Goal: Task Accomplishment & Management: Manage account settings

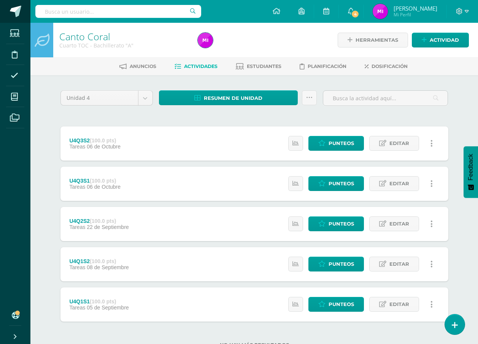
click at [17, 20] on link at bounding box center [15, 11] width 30 height 23
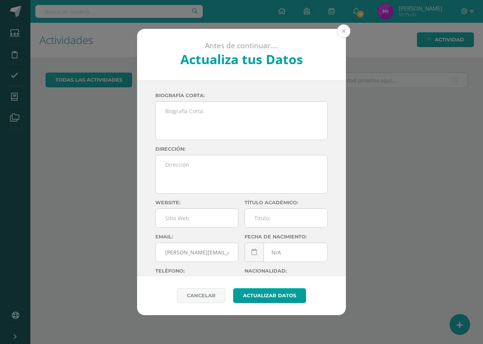
click at [345, 33] on button at bounding box center [344, 31] width 14 height 14
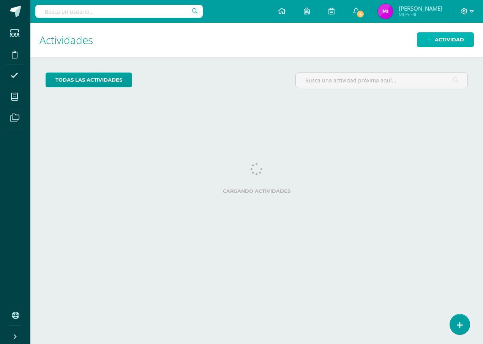
click at [450, 36] on span "Actividad" at bounding box center [449, 40] width 29 height 14
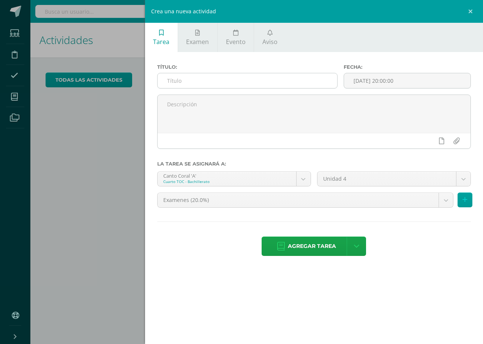
click at [220, 81] on input "text" at bounding box center [248, 80] width 180 height 15
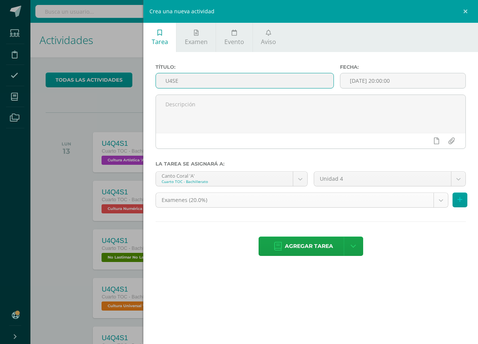
type input "U4SE"
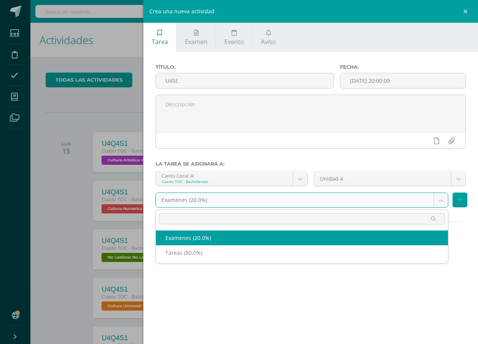
click at [386, 198] on body "Estudiantes Disciplina Asistencia Mis cursos Archivos Soporte Ayuda Reportar un…" at bounding box center [239, 172] width 478 height 344
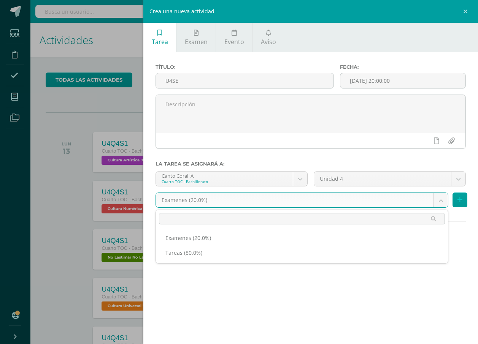
click at [393, 204] on body "Estudiantes Disciplina Asistencia Mis cursos Archivos Soporte Ayuda Reportar un…" at bounding box center [239, 172] width 478 height 344
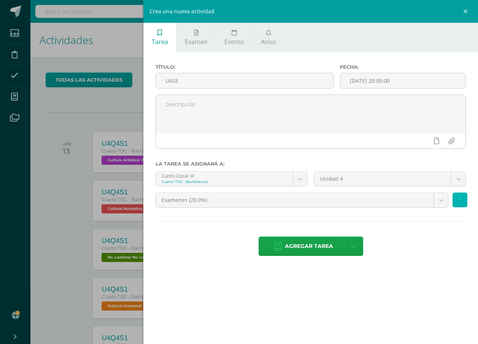
click at [458, 198] on icon at bounding box center [459, 200] width 5 height 6
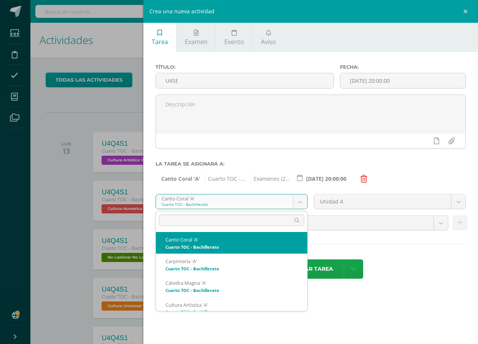
click at [305, 201] on body "Estudiantes Disciplina Asistencia Mis cursos Archivos Soporte Ayuda Reportar un…" at bounding box center [239, 172] width 478 height 344
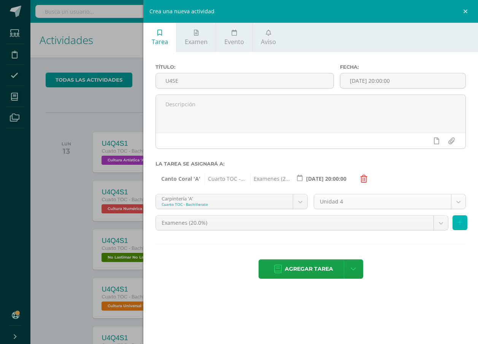
drag, startPoint x: 460, startPoint y: 224, endPoint x: 348, endPoint y: 218, distance: 111.9
click at [458, 223] on icon at bounding box center [459, 223] width 5 height 6
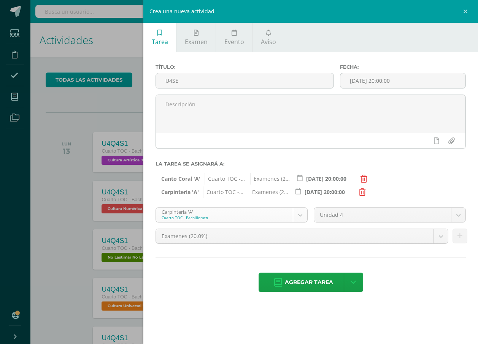
click at [288, 217] on body "Estudiantes Disciplina Asistencia Mis cursos Archivos Soporte Ayuda Reportar un…" at bounding box center [239, 172] width 478 height 344
click at [458, 240] on button at bounding box center [459, 236] width 15 height 15
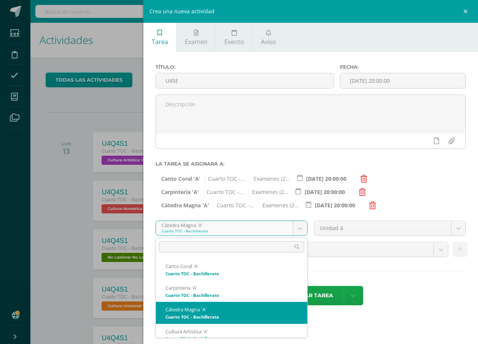
click at [273, 227] on body "Estudiantes Disciplina Asistencia Mis cursos Archivos Soporte Ayuda Reportar un…" at bounding box center [239, 172] width 478 height 344
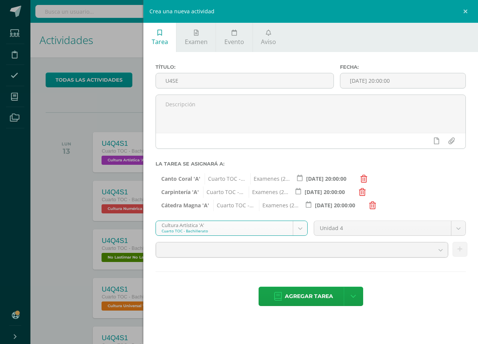
scroll to position [114, 0]
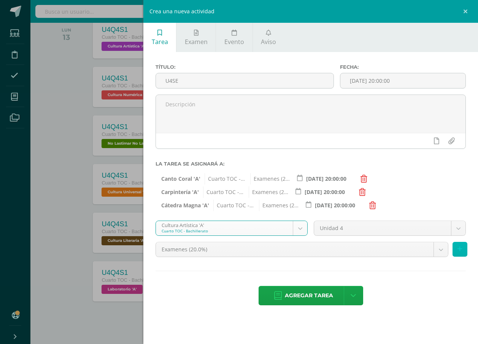
drag, startPoint x: 462, startPoint y: 246, endPoint x: 339, endPoint y: 229, distance: 124.3
click at [462, 246] on button at bounding box center [459, 249] width 15 height 15
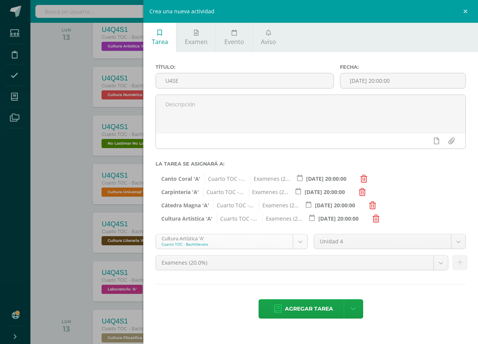
click at [286, 230] on body "Estudiantes Disciplina Asistencia Mis cursos Archivos Soporte Ayuda Reportar un…" at bounding box center [239, 58] width 478 height 344
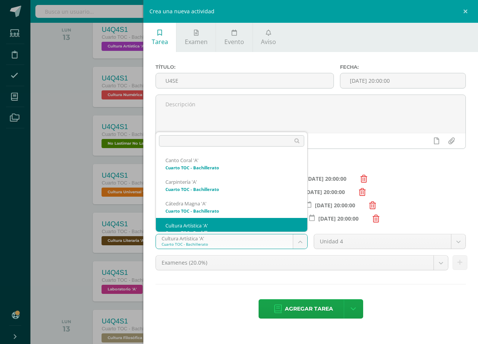
scroll to position [29, 0]
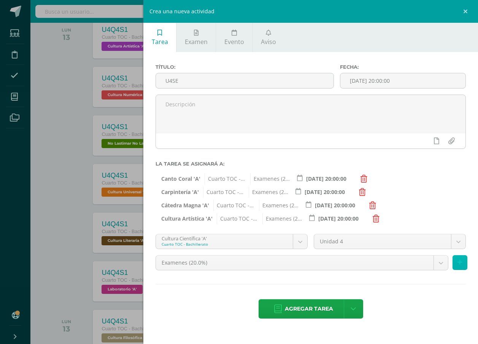
click at [460, 262] on icon at bounding box center [459, 263] width 5 height 6
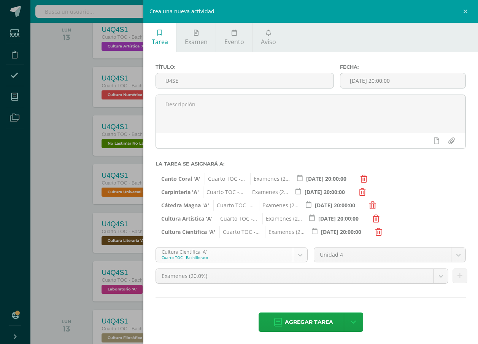
click at [283, 230] on body "Estudiantes Disciplina Asistencia Mis cursos Archivos Soporte Ayuda Reportar un…" at bounding box center [239, 58] width 478 height 344
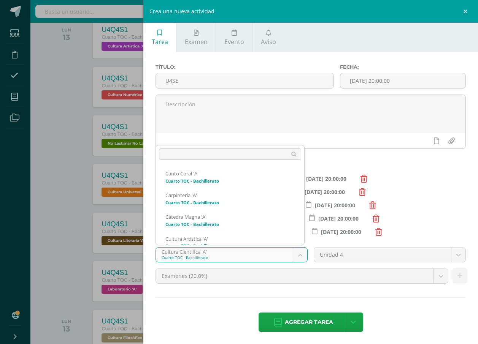
scroll to position [51, 0]
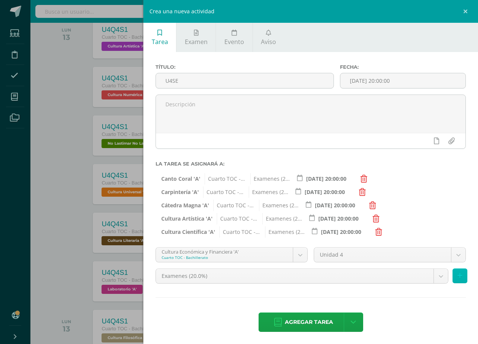
click at [457, 276] on icon at bounding box center [459, 276] width 5 height 6
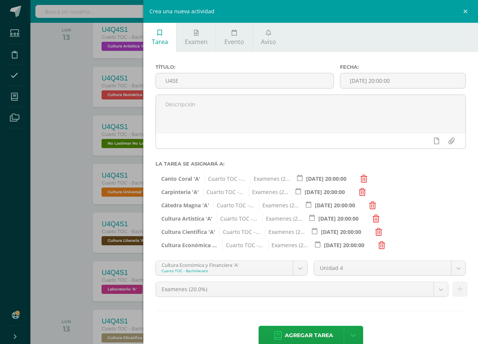
click at [280, 230] on body "Estudiantes Disciplina Asistencia Mis cursos Archivos Soporte Ayuda Reportar un…" at bounding box center [239, 58] width 478 height 344
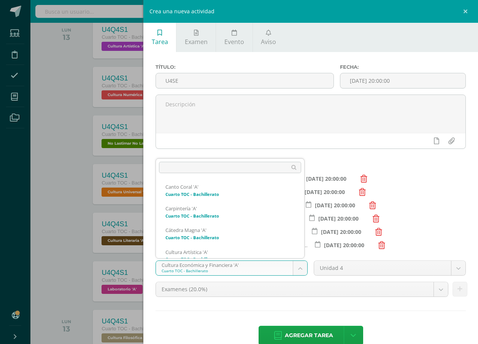
scroll to position [73, 0]
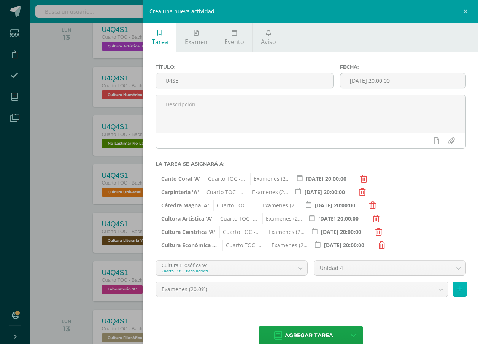
click at [457, 290] on icon at bounding box center [459, 289] width 5 height 6
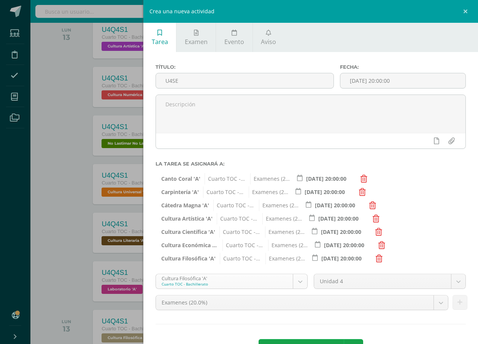
click at [284, 230] on body "Estudiantes Disciplina Asistencia Mis cursos Archivos Soporte Ayuda Reportar un…" at bounding box center [239, 58] width 478 height 344
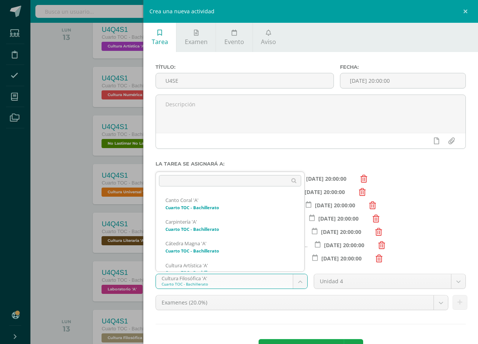
scroll to position [95, 0]
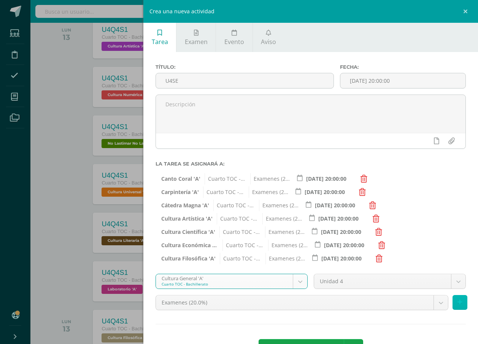
drag, startPoint x: 455, startPoint y: 301, endPoint x: 311, endPoint y: 303, distance: 143.7
click at [457, 301] on icon at bounding box center [459, 303] width 5 height 6
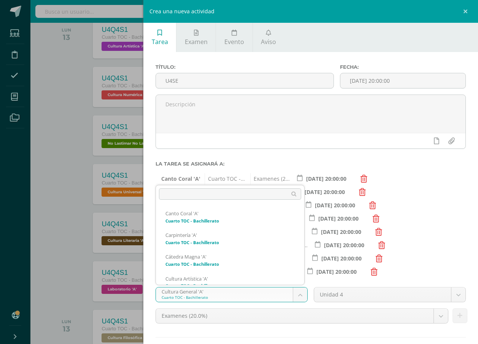
click at [282, 230] on body "Estudiantes Disciplina Asistencia Mis cursos Archivos Soporte Ayuda Reportar un…" at bounding box center [239, 58] width 478 height 344
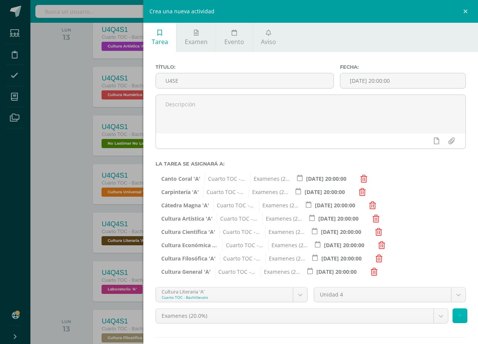
click at [452, 312] on button at bounding box center [459, 316] width 15 height 15
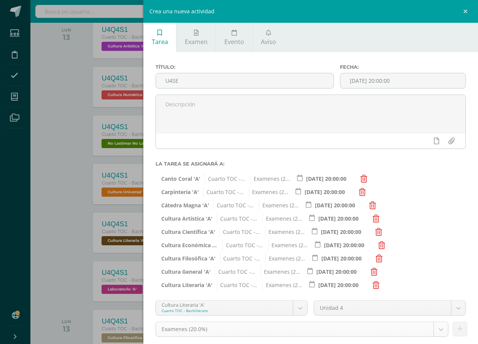
scroll to position [55, 0]
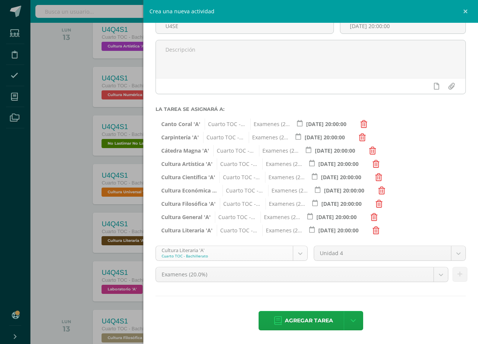
click at [272, 230] on body "Estudiantes Disciplina Asistencia Mis cursos Archivos Soporte Ayuda Reportar un…" at bounding box center [239, 58] width 478 height 344
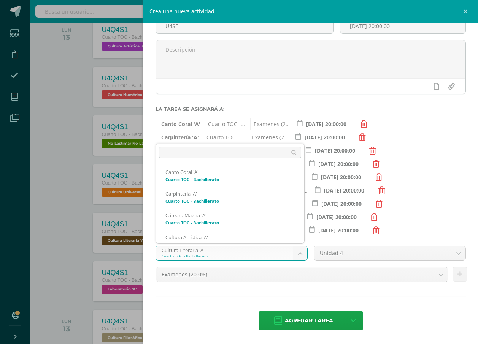
scroll to position [138, 0]
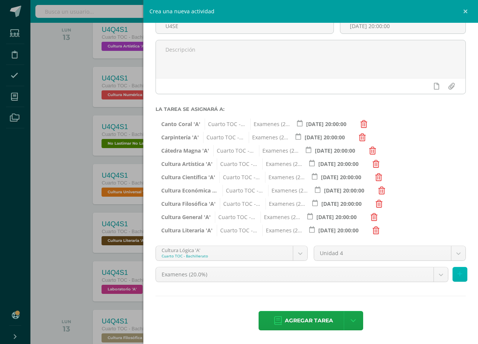
click at [457, 277] on icon at bounding box center [459, 274] width 5 height 6
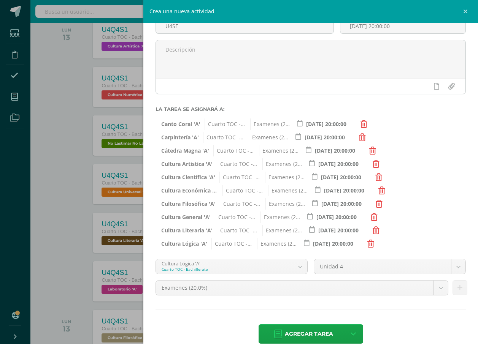
click at [281, 230] on body "Estudiantes Disciplina Asistencia Mis cursos Archivos Soporte Ayuda Reportar un…" at bounding box center [239, 58] width 478 height 344
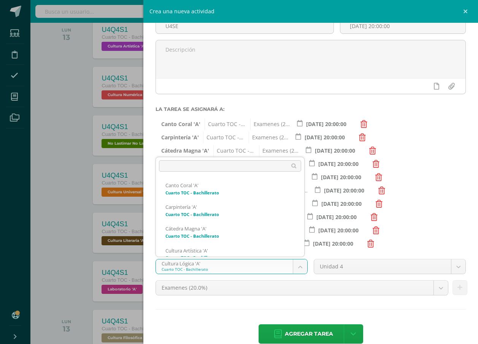
scroll to position [160, 0]
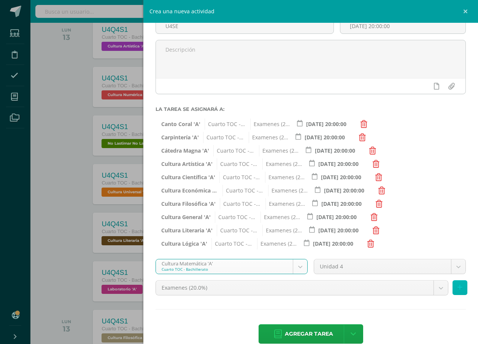
click at [461, 288] on button at bounding box center [459, 288] width 15 height 15
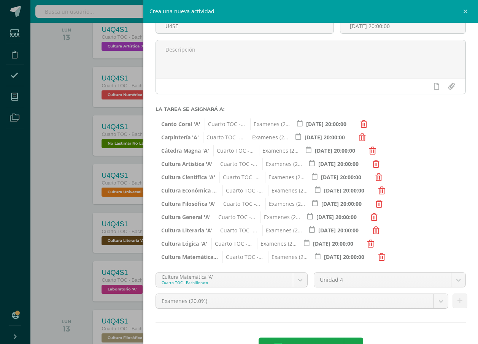
click at [296, 230] on body "Estudiantes Disciplina Asistencia Mis cursos Archivos Soporte Ayuda Reportar un…" at bounding box center [239, 58] width 478 height 344
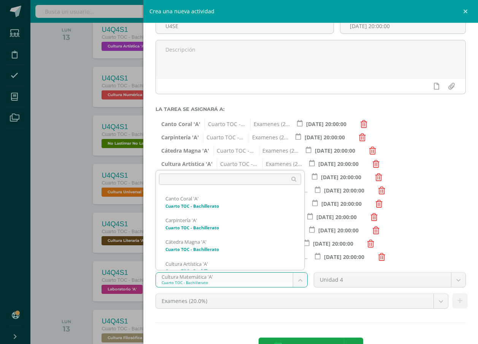
scroll to position [181, 0]
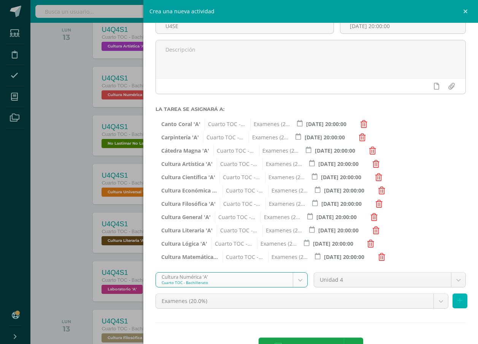
drag, startPoint x: 452, startPoint y: 303, endPoint x: 380, endPoint y: 282, distance: 75.4
click at [457, 302] on icon at bounding box center [459, 301] width 5 height 6
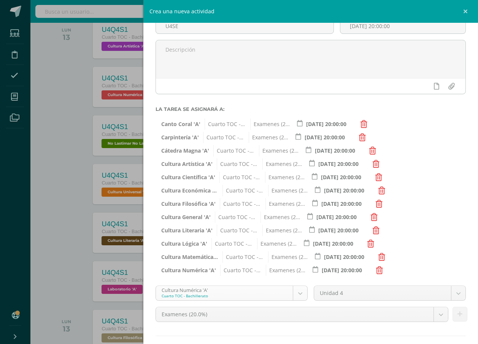
scroll to position [95, 0]
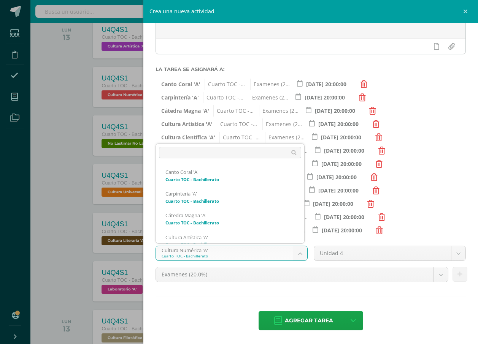
click at [266, 230] on body "Estudiantes Disciplina Asistencia Mis cursos Archivos Soporte Ayuda Reportar un…" at bounding box center [239, 58] width 478 height 344
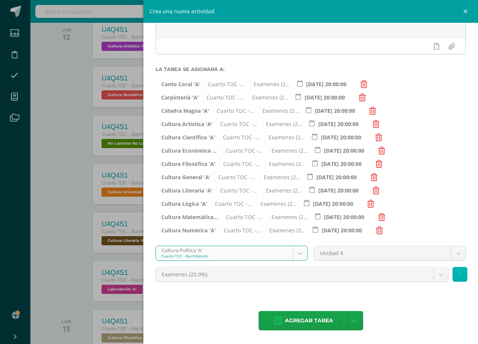
click at [456, 272] on button at bounding box center [459, 274] width 15 height 15
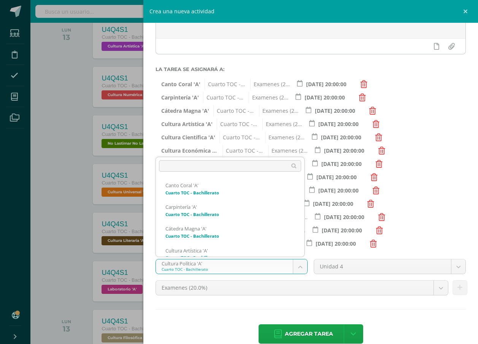
click at [294, 230] on body "Estudiantes Disciplina Asistencia Mis cursos Archivos Soporte Ayuda Reportar un…" at bounding box center [239, 58] width 478 height 344
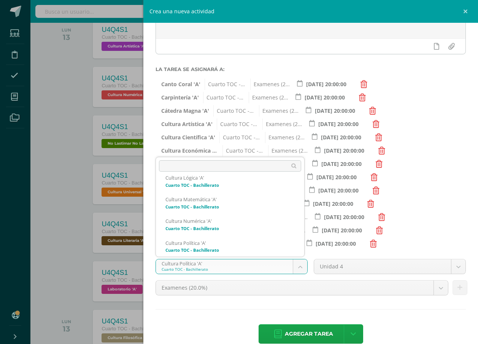
scroll to position [225, 0]
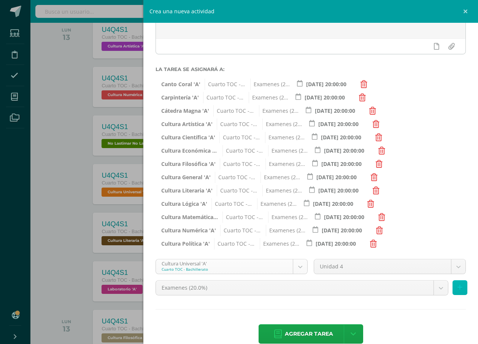
click at [459, 290] on button at bounding box center [459, 288] width 15 height 15
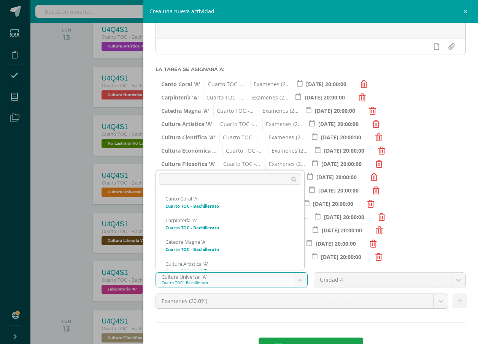
click at [272, 230] on body "Estudiantes Disciplina Asistencia Mis cursos Archivos Soporte Ayuda Reportar un…" at bounding box center [239, 58] width 478 height 344
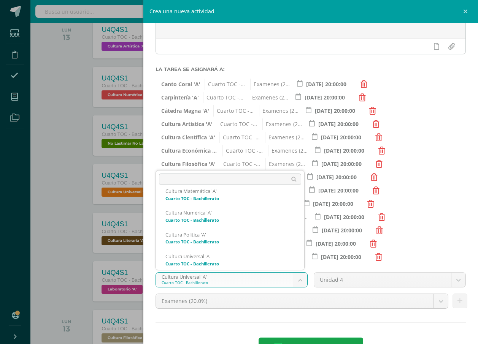
scroll to position [247, 0]
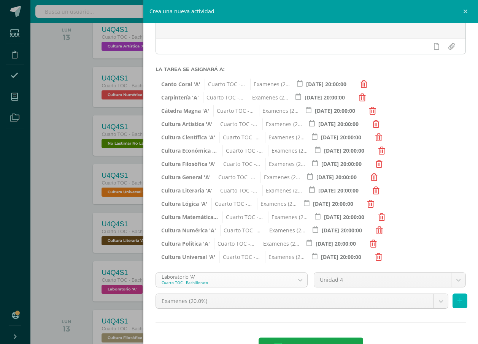
click at [456, 299] on button at bounding box center [459, 301] width 15 height 15
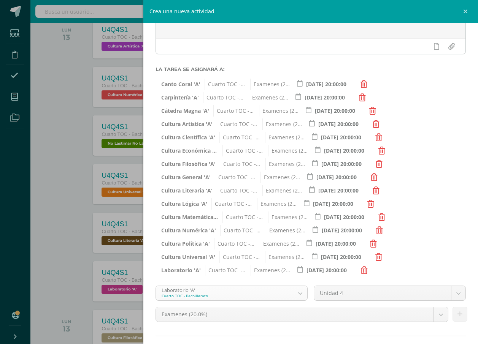
click at [285, 230] on body "Estudiantes Disciplina Asistencia Mis cursos Archivos Soporte Ayuda Reportar un…" at bounding box center [239, 58] width 478 height 344
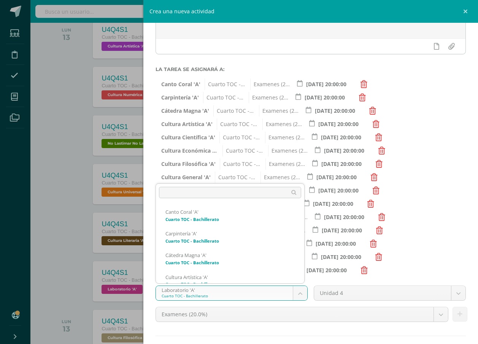
scroll to position [268, 0]
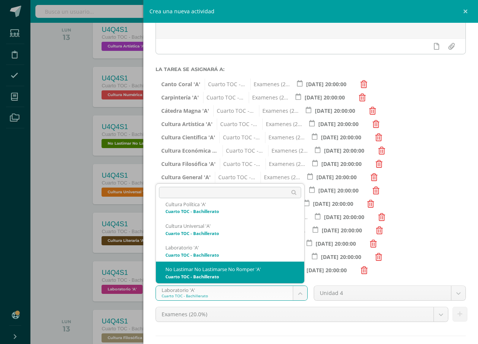
select select "146999"
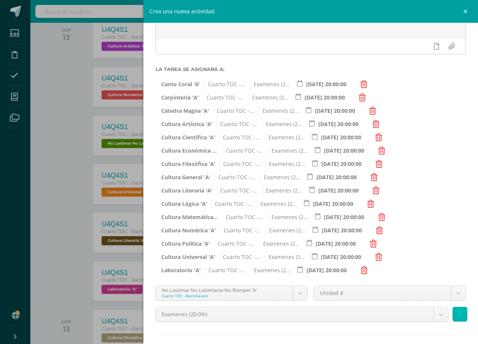
drag, startPoint x: 452, startPoint y: 311, endPoint x: 277, endPoint y: 246, distance: 186.2
click at [452, 311] on button at bounding box center [459, 314] width 15 height 15
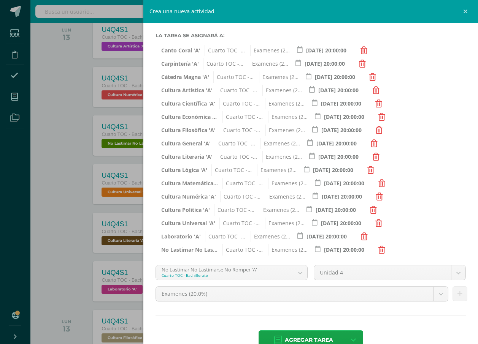
scroll to position [148, 0]
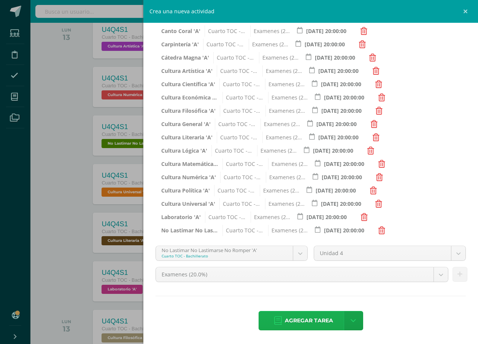
click at [303, 317] on span "Agregar tarea" at bounding box center [309, 321] width 48 height 19
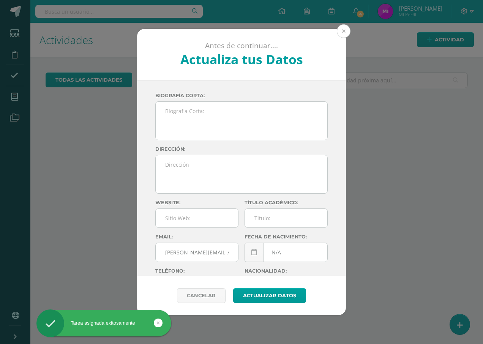
click at [342, 32] on button at bounding box center [344, 31] width 14 height 14
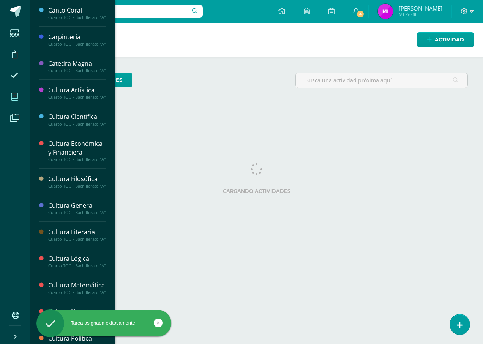
click at [9, 98] on span at bounding box center [14, 96] width 17 height 17
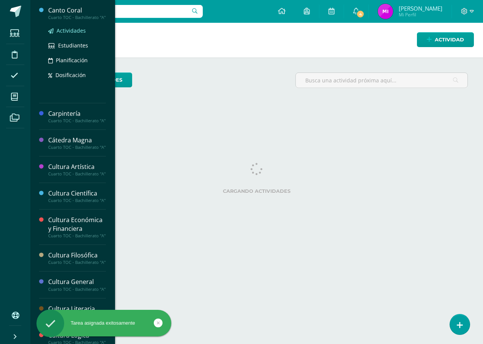
click at [73, 34] on span "Actividades" at bounding box center [71, 30] width 29 height 7
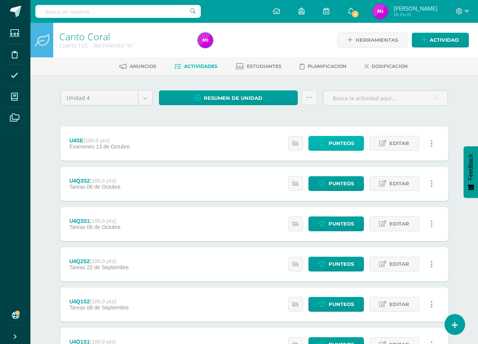
click at [355, 142] on link "Punteos" at bounding box center [335, 143] width 55 height 15
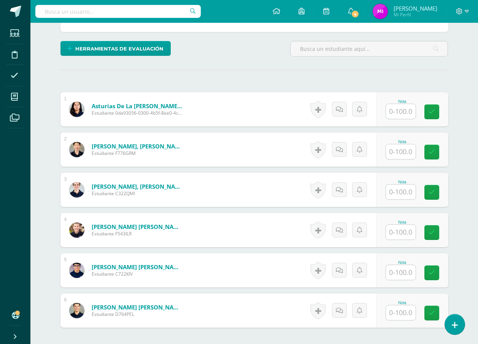
scroll to position [175, 0]
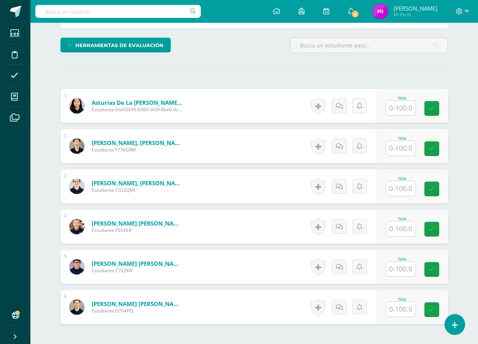
click at [390, 110] on input "text" at bounding box center [401, 108] width 30 height 15
type input "100"
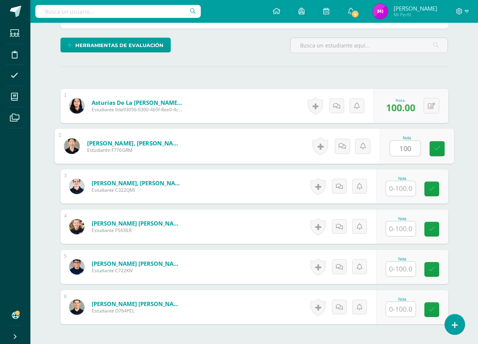
type input "100"
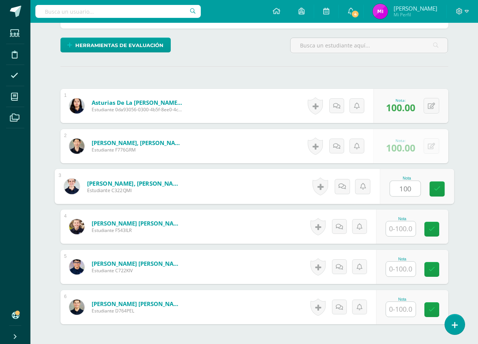
type input "100"
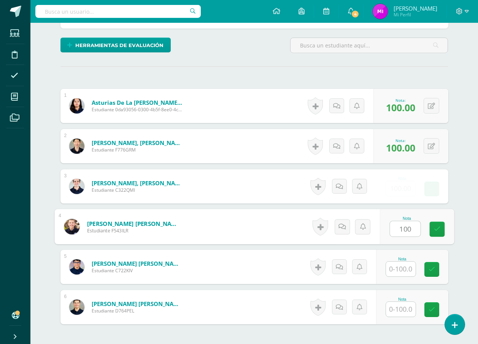
type input "100"
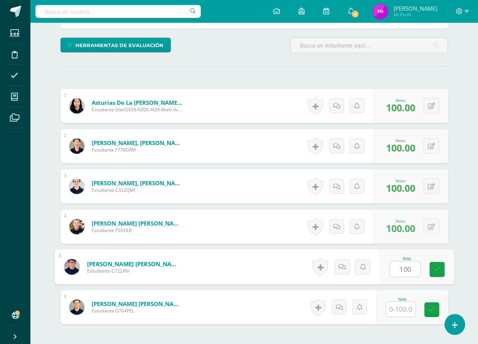
type input "100"
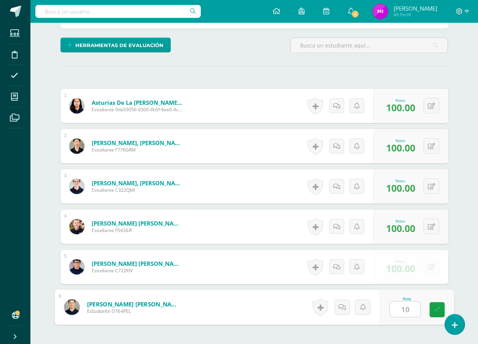
type input "100"
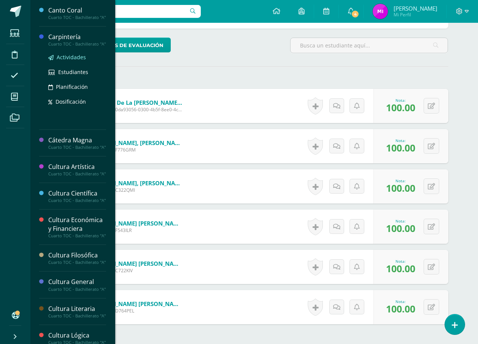
click at [74, 61] on span "Actividades" at bounding box center [71, 57] width 29 height 7
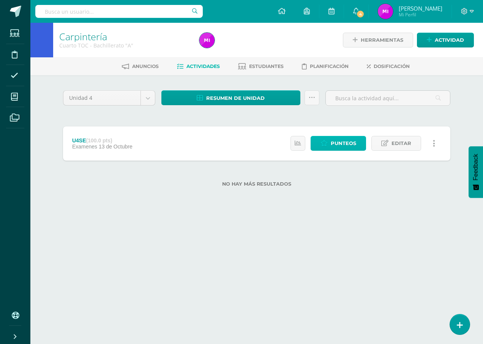
click at [327, 140] on icon at bounding box center [324, 143] width 7 height 6
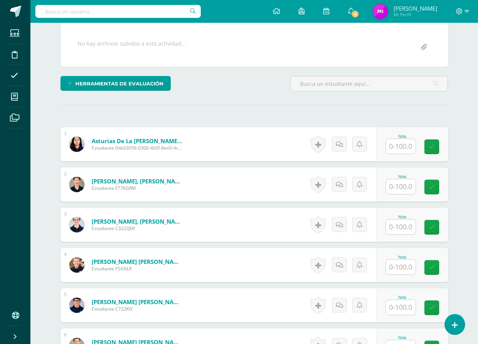
scroll to position [137, 0]
click at [405, 146] on input "text" at bounding box center [401, 146] width 30 height 15
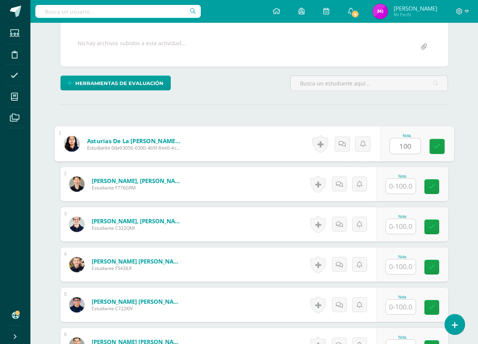
type input "100"
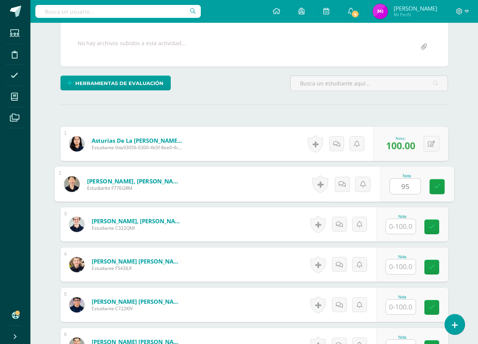
type input "95"
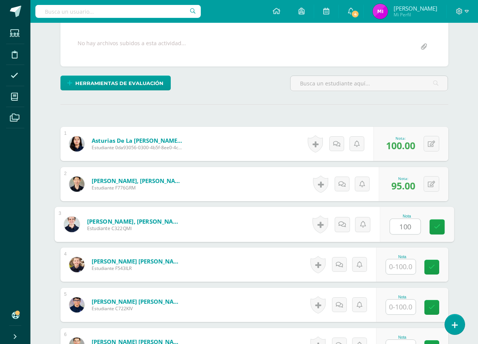
type input "100"
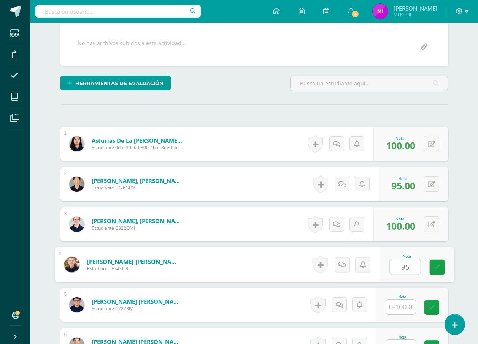
type input "95"
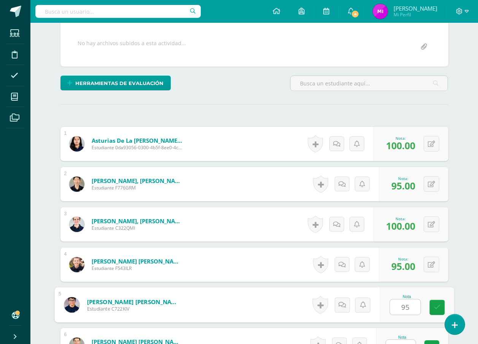
type input "95"
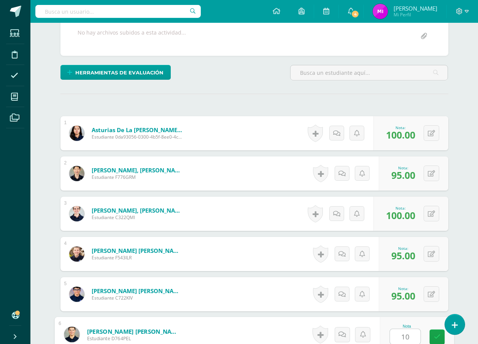
type input "100"
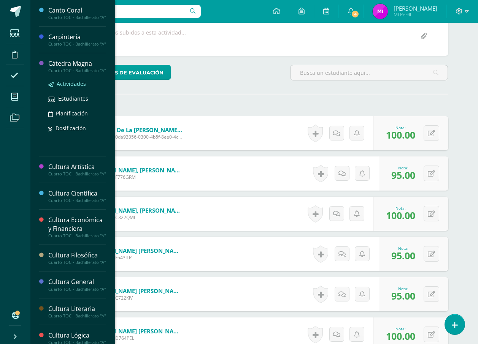
click at [83, 87] on span "Actividades" at bounding box center [71, 83] width 29 height 7
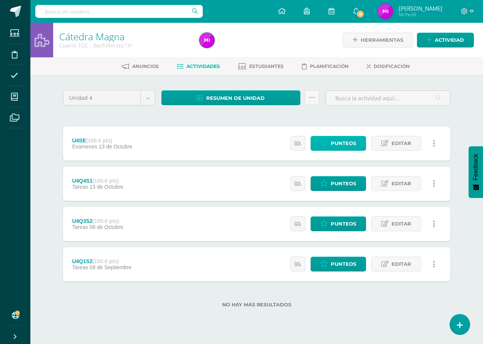
click at [338, 140] on span "Punteos" at bounding box center [343, 143] width 25 height 14
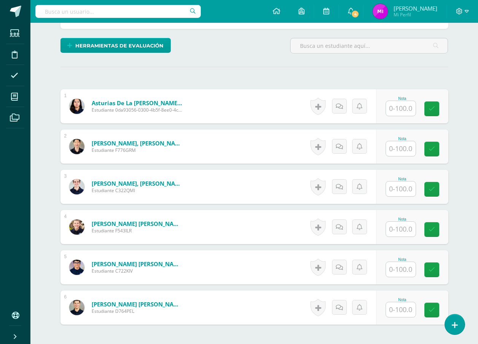
scroll to position [175, 0]
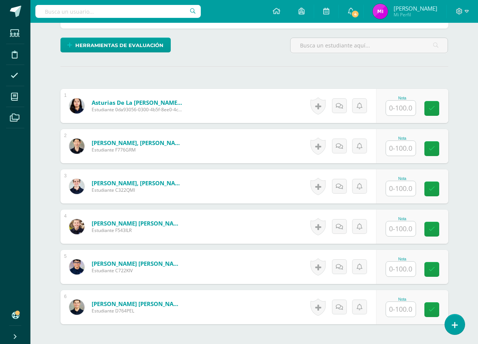
click at [405, 109] on input "text" at bounding box center [401, 108] width 30 height 15
type input "100"
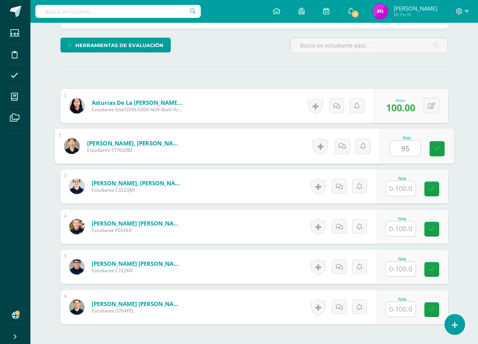
type input "95"
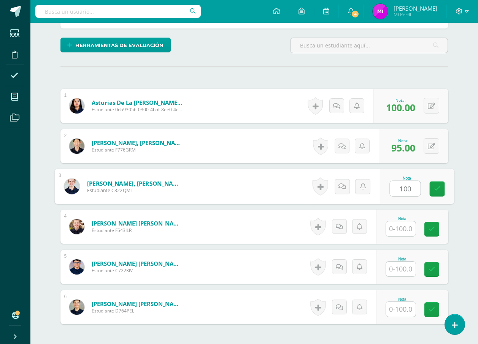
type input "100"
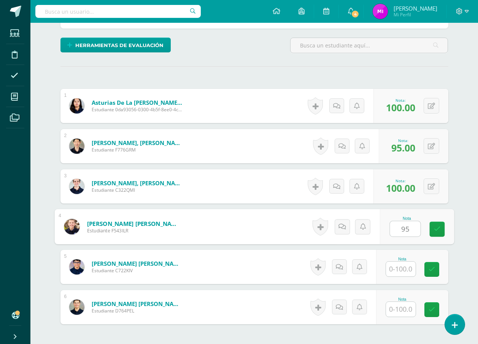
type input "95"
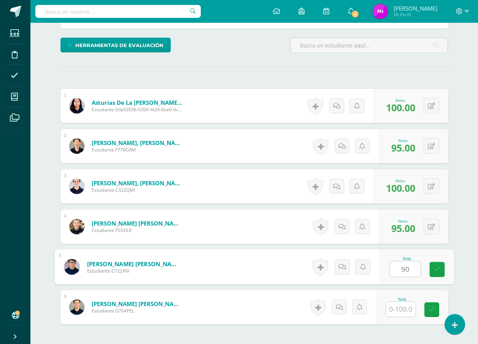
type input "90"
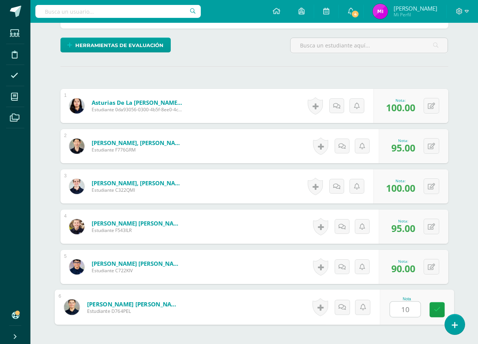
type input "100"
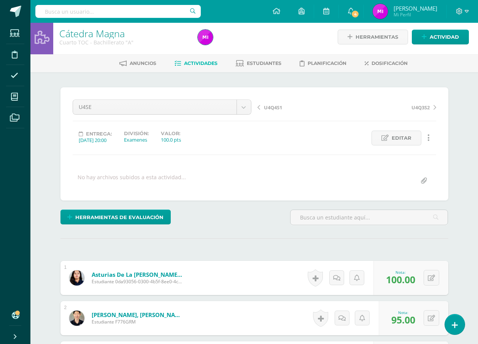
scroll to position [0, 0]
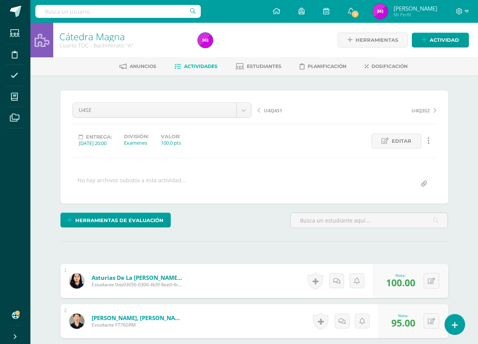
click at [117, 37] on link "Cátedra Magna" at bounding box center [91, 36] width 65 height 13
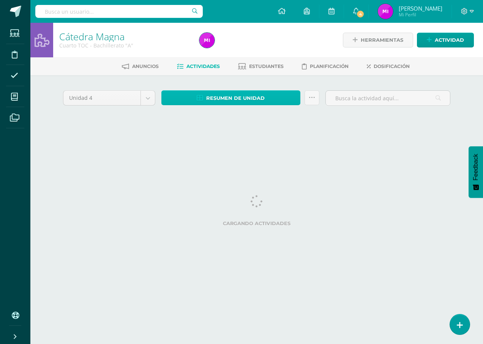
click at [266, 101] on link "Resumen de unidad" at bounding box center [231, 97] width 139 height 15
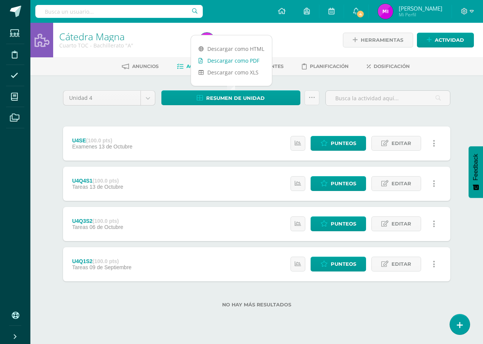
click at [239, 61] on link "Descargar como PDF" at bounding box center [231, 61] width 81 height 12
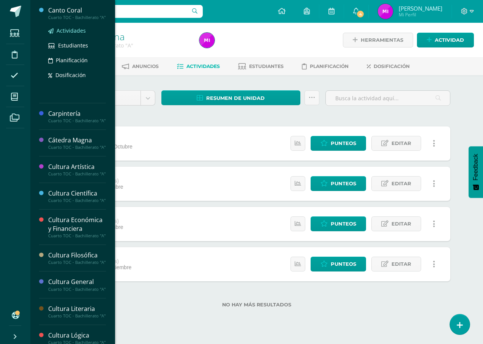
click at [75, 34] on span "Actividades" at bounding box center [71, 30] width 29 height 7
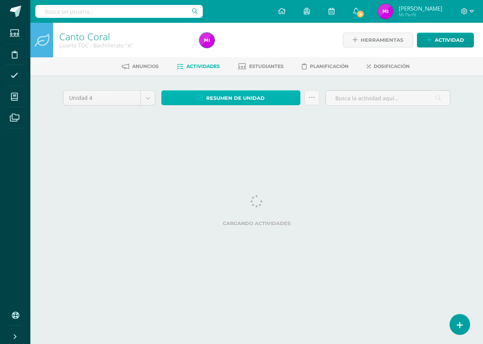
click at [218, 99] on span "Resumen de unidad" at bounding box center [235, 98] width 59 height 14
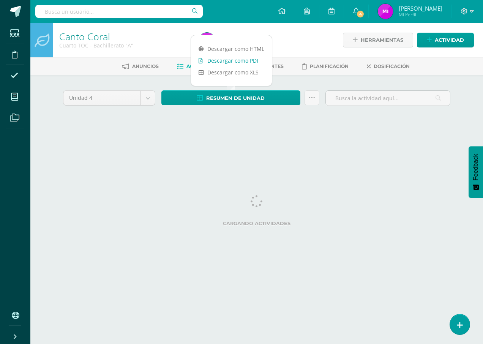
click at [241, 60] on link "Descargar como PDF" at bounding box center [231, 61] width 81 height 12
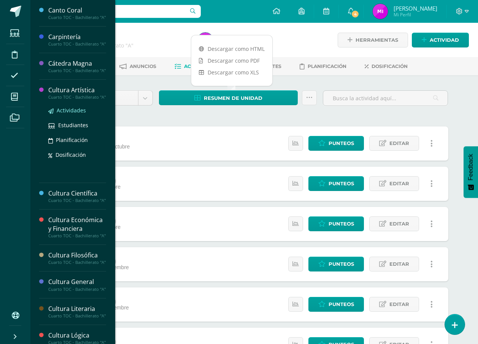
click at [79, 114] on span "Actividades" at bounding box center [71, 110] width 29 height 7
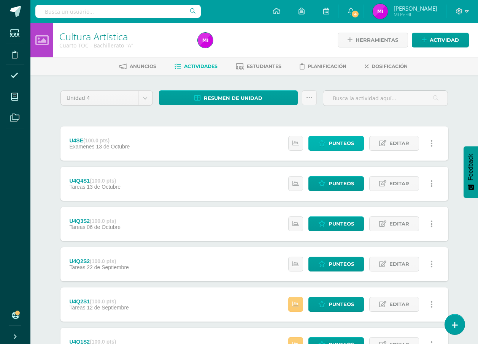
click at [355, 144] on link "Punteos" at bounding box center [335, 143] width 55 height 15
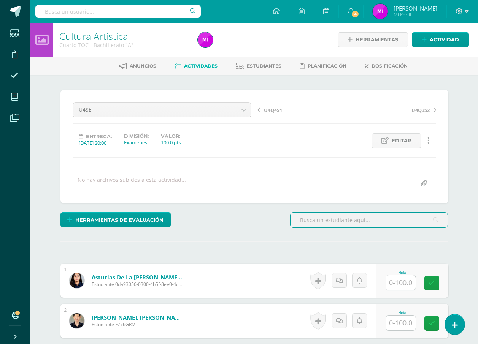
scroll to position [114, 0]
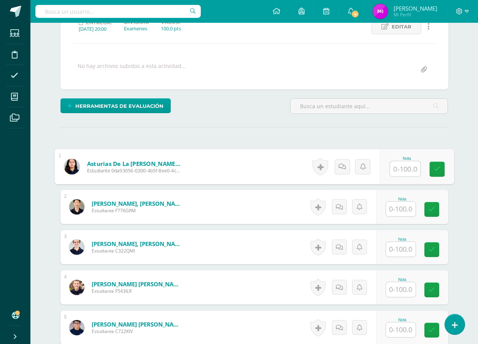
click at [389, 168] on div at bounding box center [404, 169] width 31 height 16
type input "100"
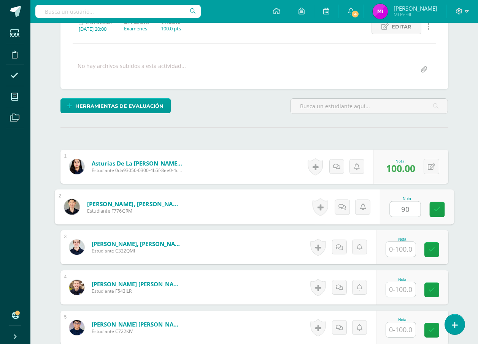
type input "90"
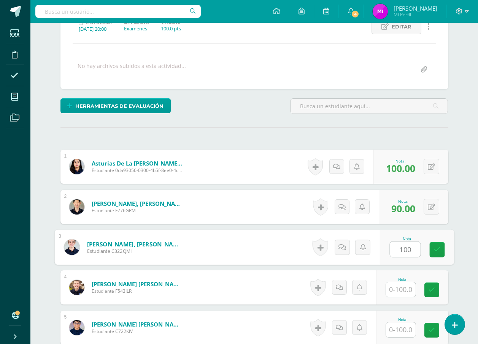
type input "100"
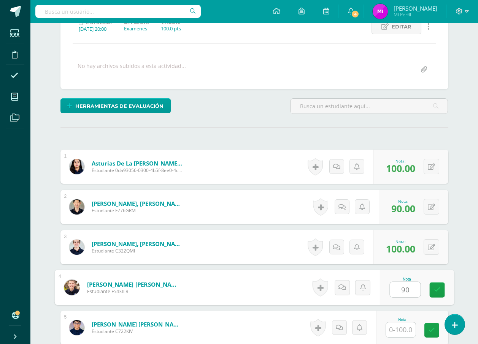
type input "90"
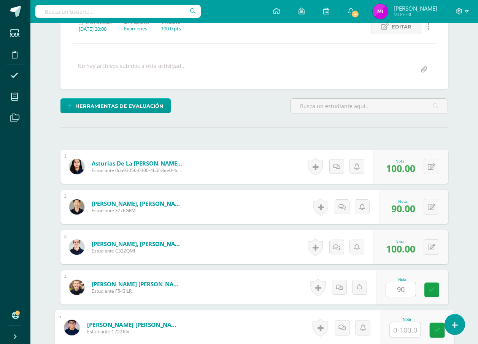
type input "1"
type input "90"
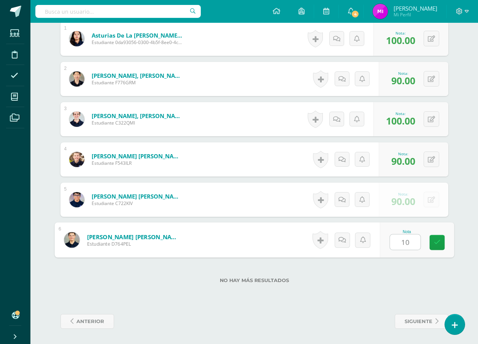
type input "100"
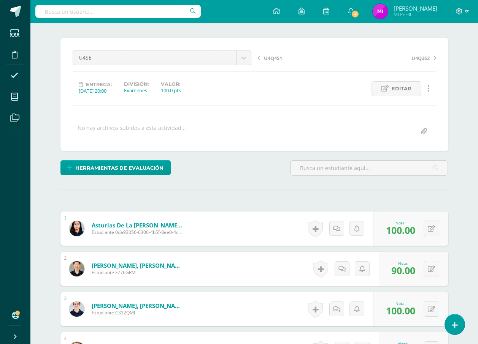
scroll to position [0, 0]
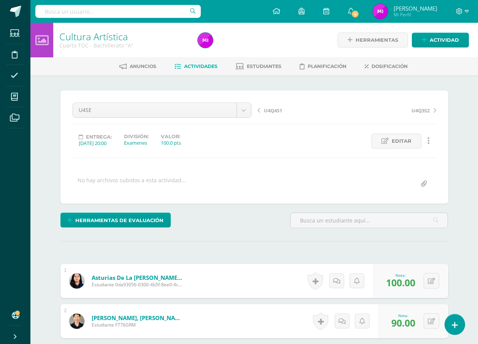
click at [109, 43] on div "Cuarto TOC - Bachillerato "A"" at bounding box center [123, 45] width 129 height 7
click at [109, 39] on link "Cultura Artística" at bounding box center [93, 36] width 68 height 13
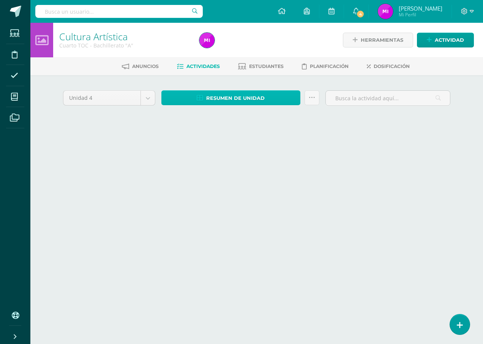
click at [227, 100] on span "Resumen de unidad" at bounding box center [235, 98] width 59 height 14
click at [236, 98] on span "Resumen de unidad" at bounding box center [235, 98] width 59 height 14
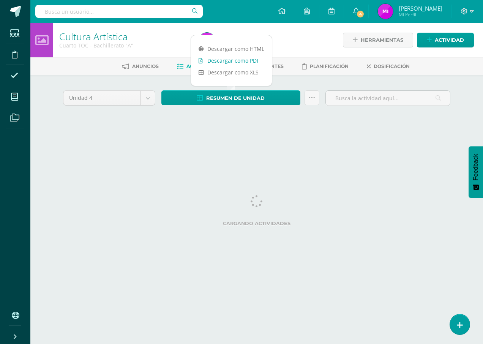
click at [243, 63] on link "Descargar como PDF" at bounding box center [231, 61] width 81 height 12
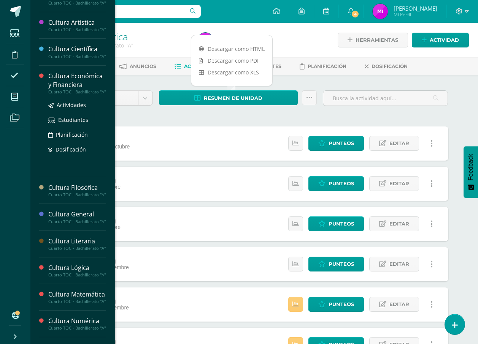
scroll to position [114, 0]
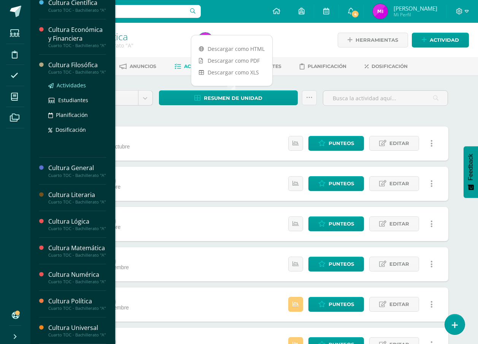
click at [68, 89] on span "Actividades" at bounding box center [71, 85] width 29 height 7
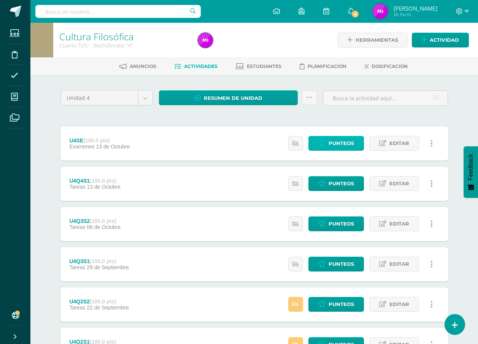
click at [349, 142] on span "Punteos" at bounding box center [340, 143] width 25 height 14
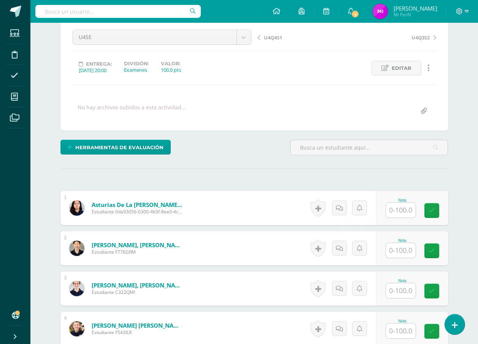
scroll to position [76, 0]
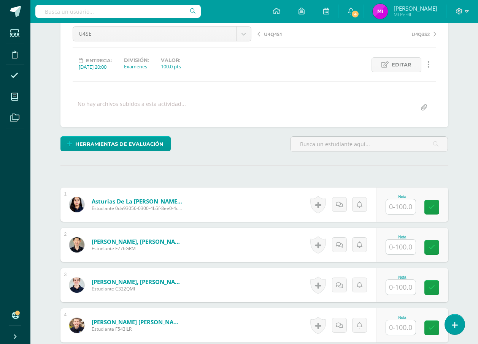
click at [403, 209] on input "text" at bounding box center [401, 207] width 30 height 15
type input "100"
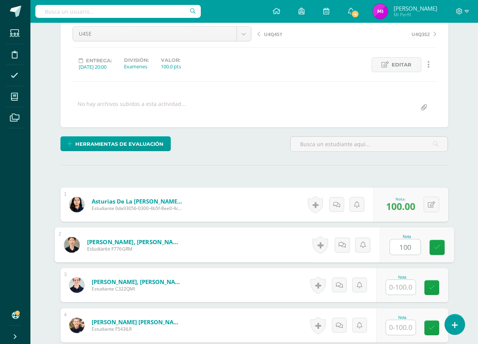
type input "100"
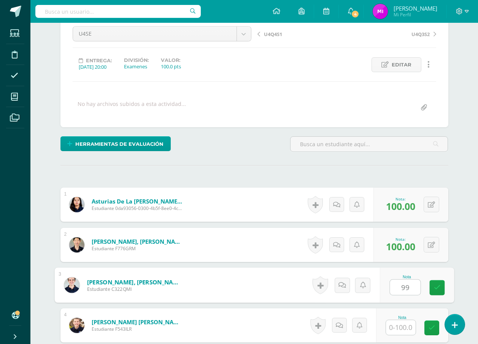
type input "99"
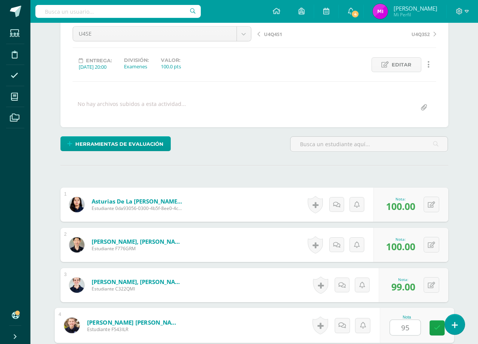
type input "95"
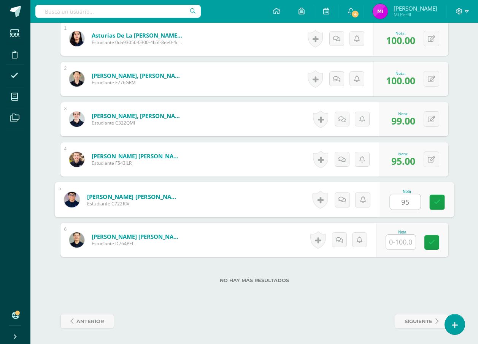
type input "95"
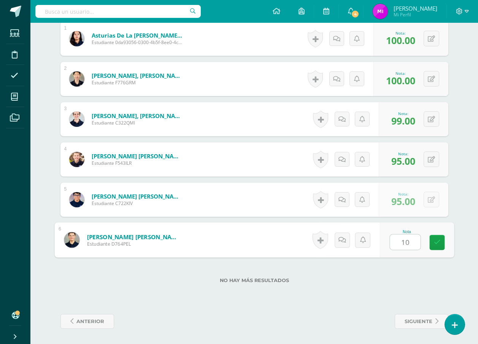
type input "100"
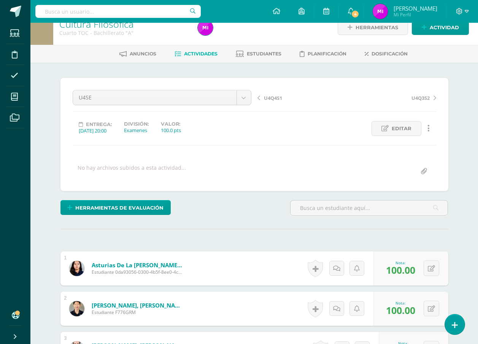
scroll to position [0, 0]
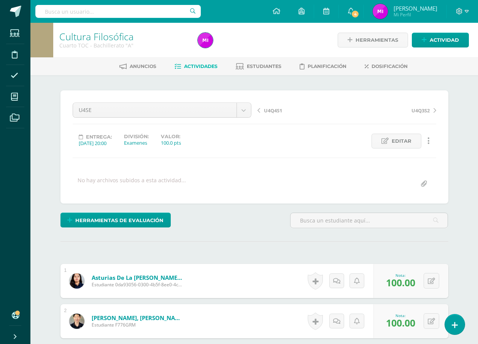
click at [125, 41] on link "Cultura Filosófica" at bounding box center [96, 36] width 74 height 13
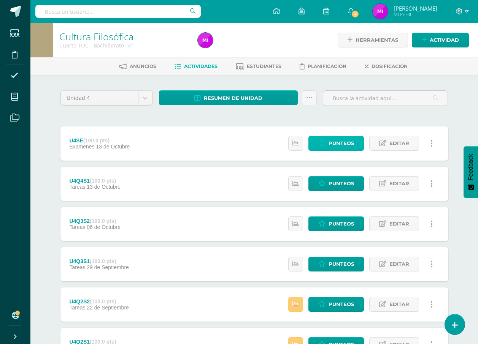
click at [334, 142] on span "Punteos" at bounding box center [340, 143] width 25 height 14
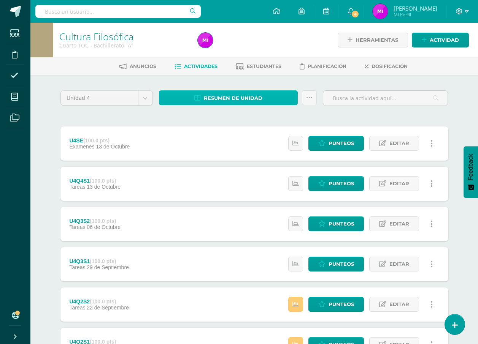
click at [241, 92] on span "Resumen de unidad" at bounding box center [233, 98] width 59 height 14
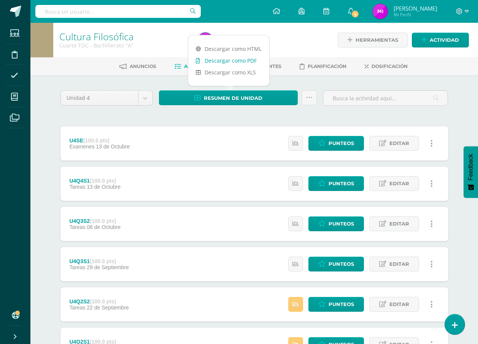
click at [242, 60] on link "Descargar como PDF" at bounding box center [228, 61] width 81 height 12
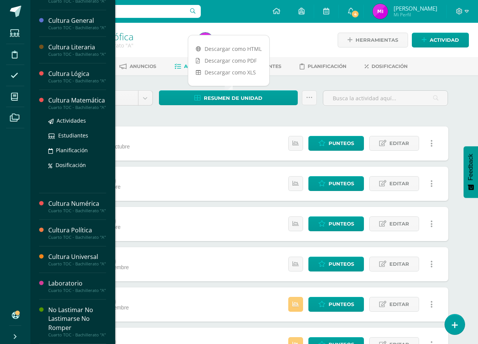
scroll to position [228, 0]
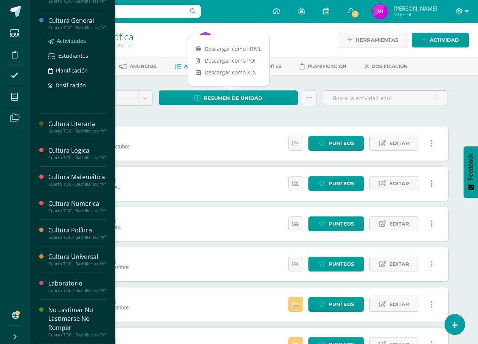
click at [74, 41] on span "Actividades" at bounding box center [71, 40] width 29 height 7
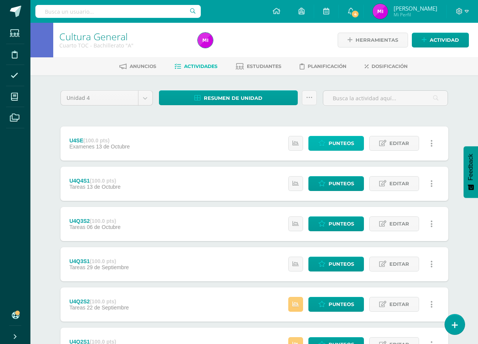
click at [338, 139] on span "Punteos" at bounding box center [340, 143] width 25 height 14
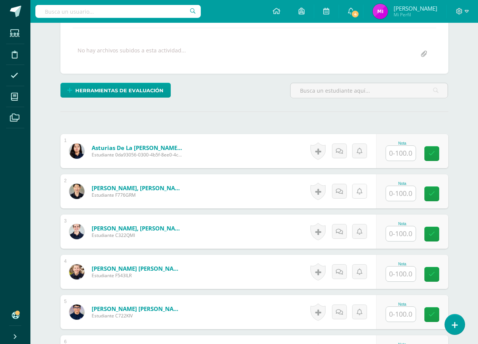
scroll to position [137, 0]
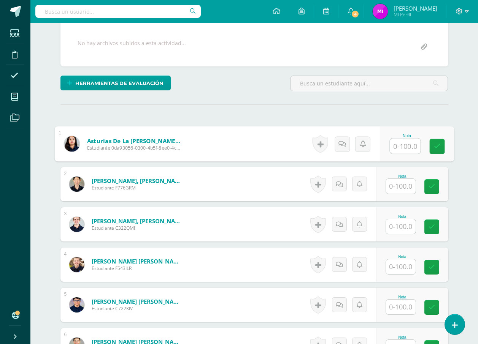
click at [389, 141] on div "Nota" at bounding box center [416, 144] width 74 height 35
type input "98"
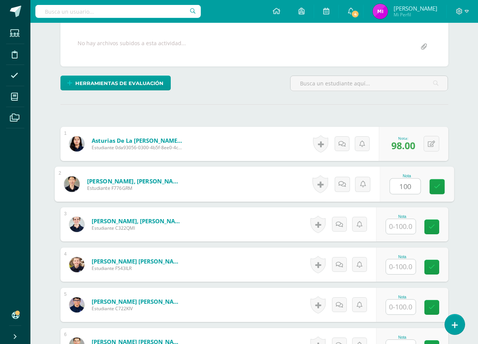
type input "100"
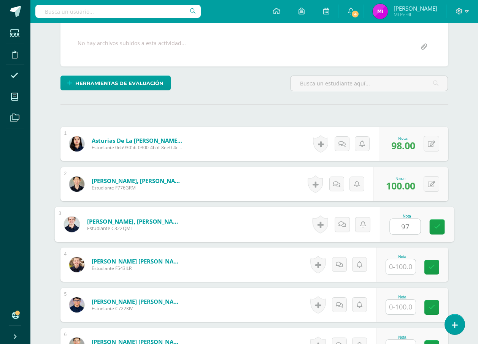
type input "97"
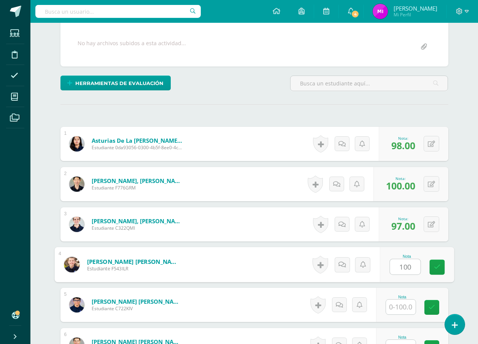
type input "100"
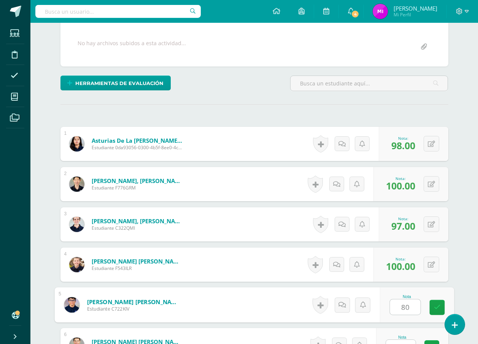
type input "80"
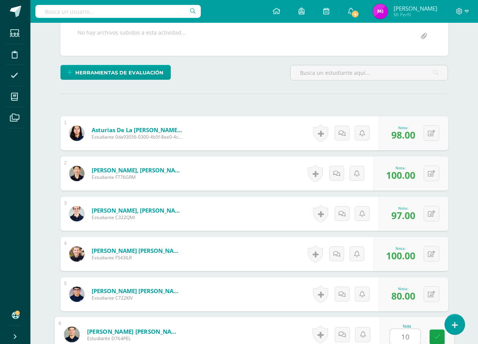
type input "100"
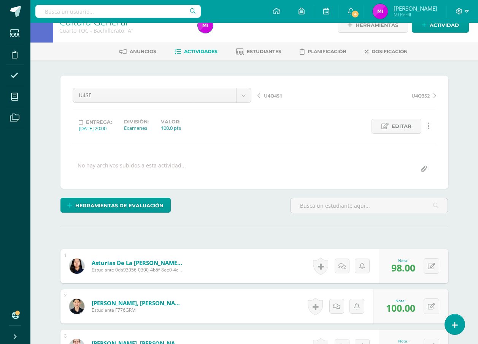
scroll to position [0, 0]
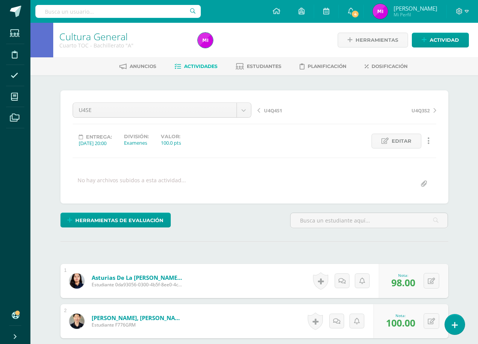
click at [119, 37] on link "Cultura General" at bounding box center [93, 36] width 68 height 13
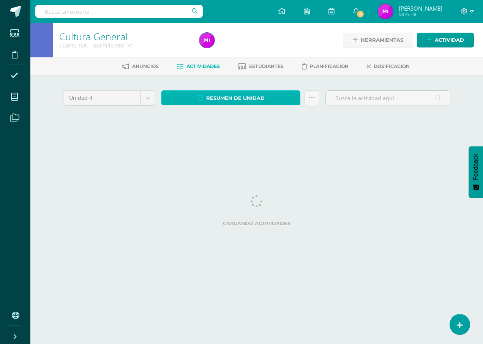
click at [263, 94] on span "Resumen de unidad" at bounding box center [235, 98] width 59 height 14
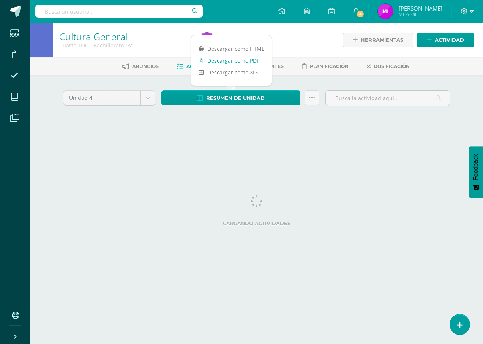
click at [244, 59] on link "Descargar como PDF" at bounding box center [231, 61] width 81 height 12
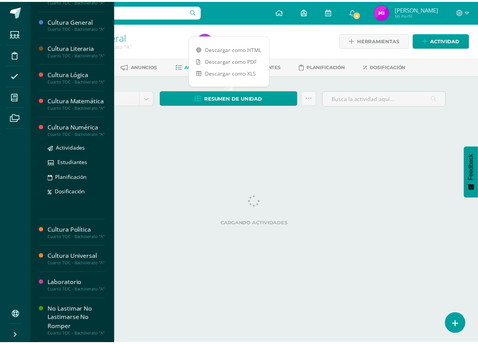
scroll to position [227, 0]
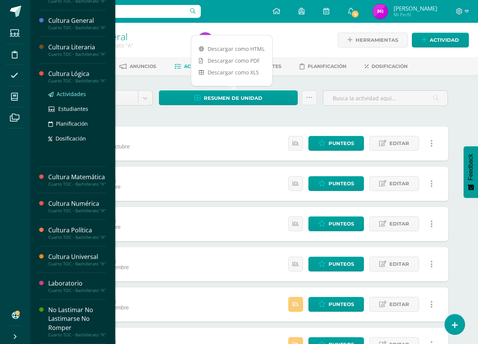
click at [74, 98] on span "Actividades" at bounding box center [71, 93] width 29 height 7
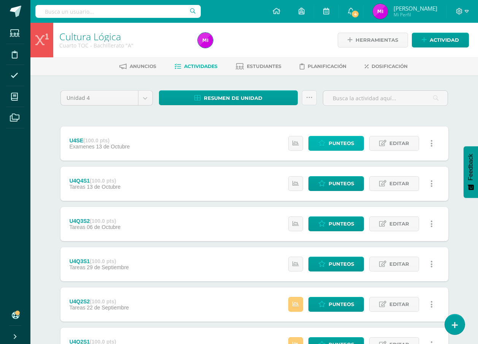
click at [349, 146] on span "Punteos" at bounding box center [340, 143] width 25 height 14
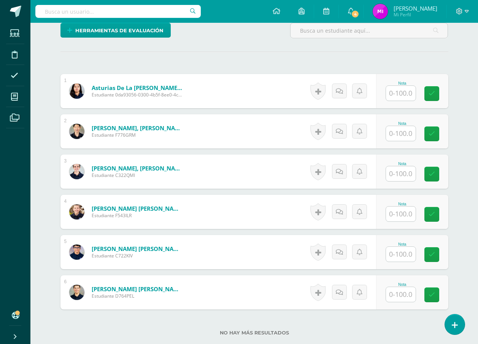
scroll to position [166, 0]
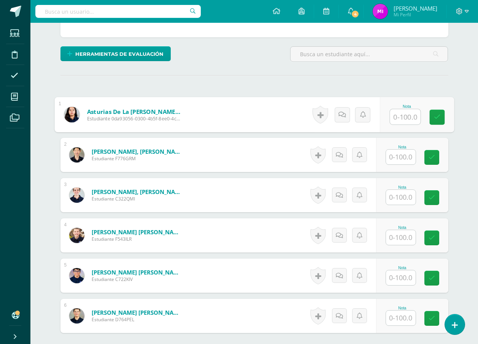
click at [398, 116] on input "text" at bounding box center [405, 116] width 30 height 15
type input "100"
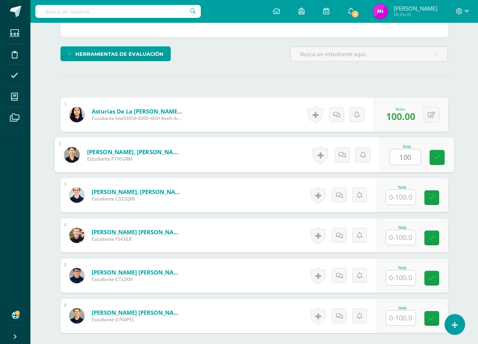
type input "100"
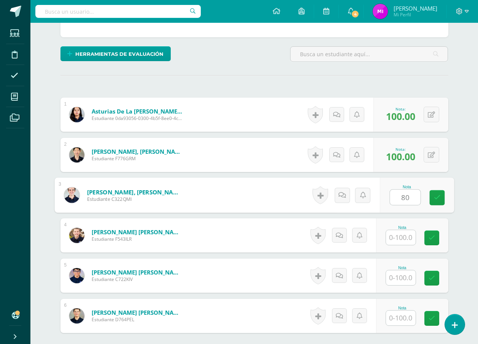
type input "8"
type input "100"
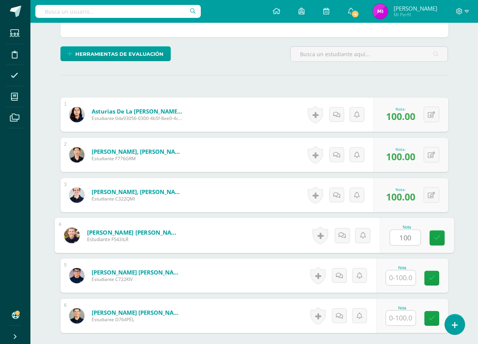
type input "100"
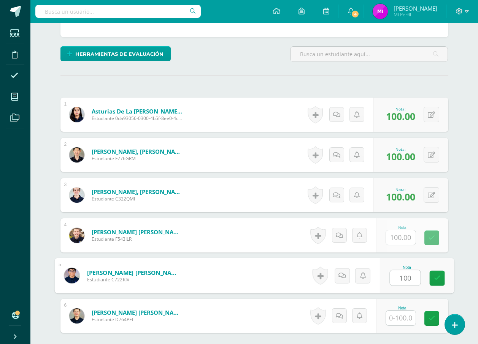
type input "100"
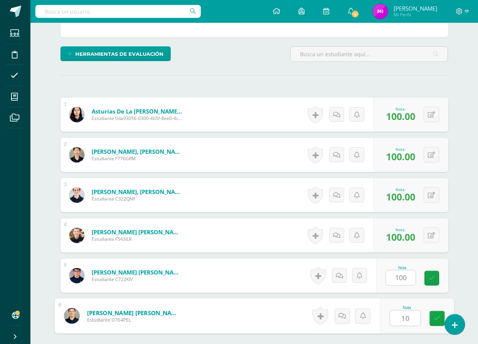
type input "100"
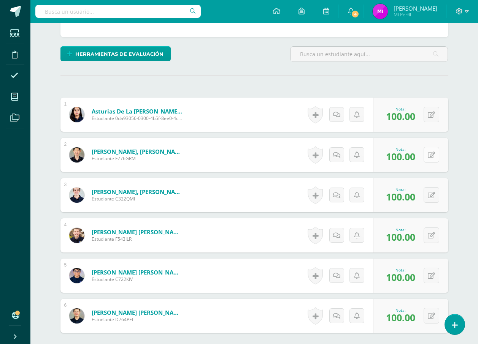
click at [430, 154] on button at bounding box center [431, 155] width 16 height 16
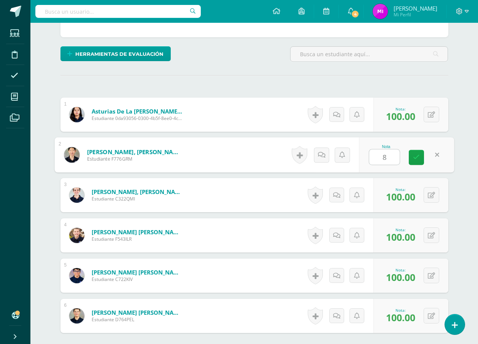
type input "80"
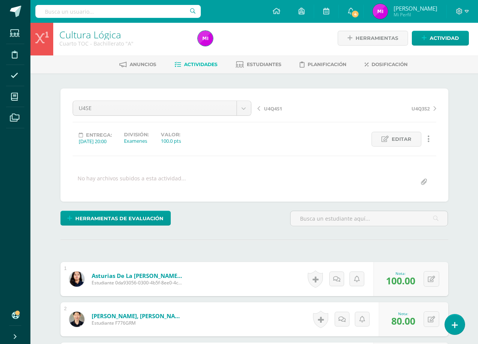
scroll to position [0, 0]
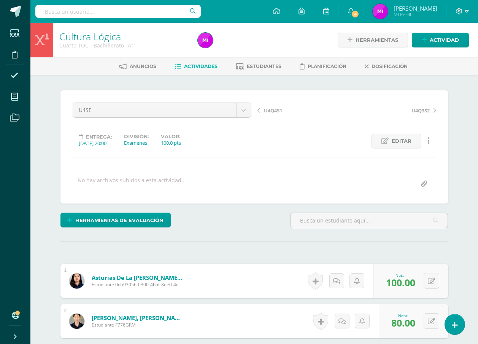
click at [90, 35] on link "Cultura Lógica" at bounding box center [90, 36] width 62 height 13
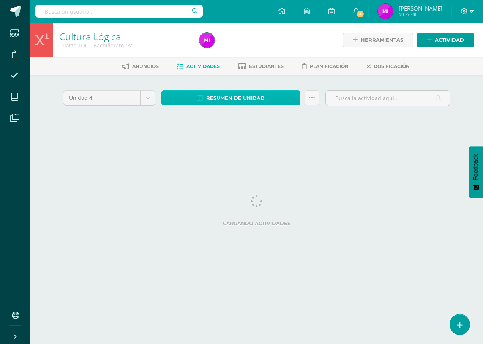
click at [255, 99] on span "Resumen de unidad" at bounding box center [235, 98] width 59 height 14
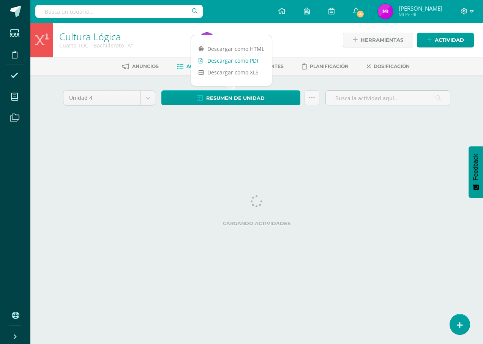
click at [248, 63] on link "Descargar como PDF" at bounding box center [231, 61] width 81 height 12
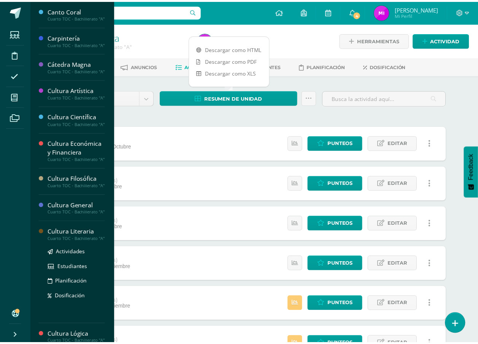
scroll to position [266, 0]
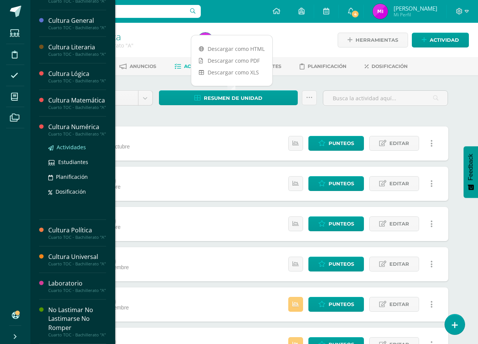
click at [76, 144] on span "Actividades" at bounding box center [71, 147] width 29 height 7
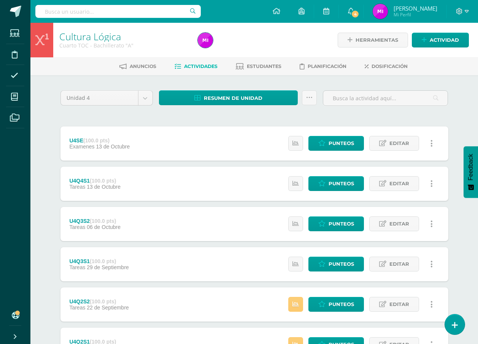
scroll to position [202, 0]
click at [342, 142] on span "Punteos" at bounding box center [340, 143] width 25 height 14
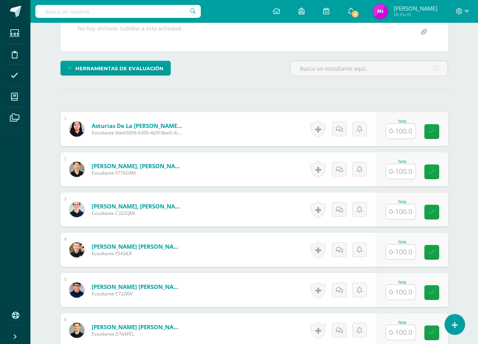
scroll to position [152, 0]
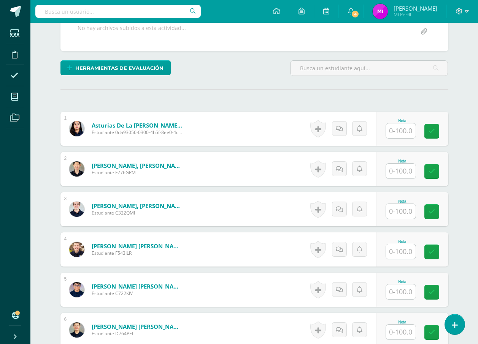
click at [389, 131] on input "text" at bounding box center [401, 131] width 30 height 15
type input "100"
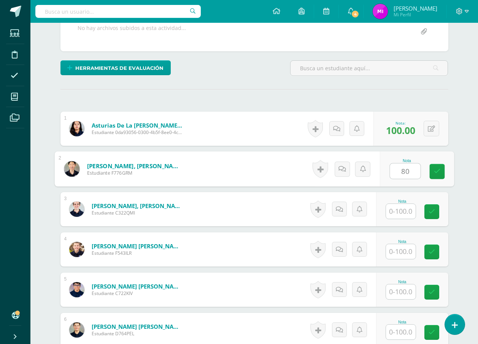
type input "80"
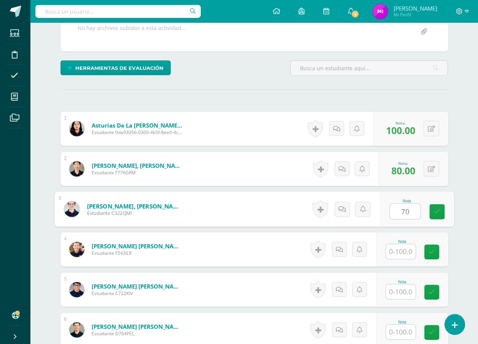
type input "70"
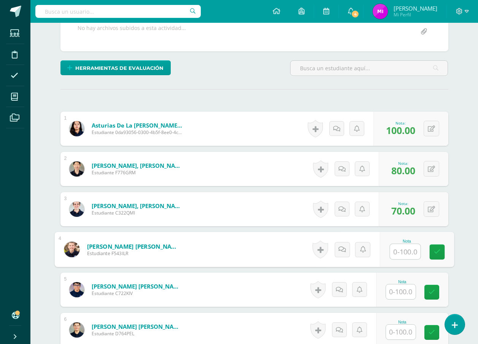
type input "1"
type input "40"
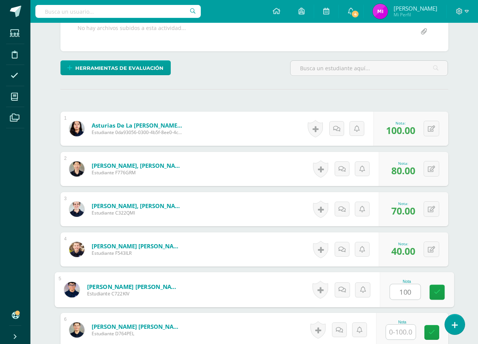
type input "100"
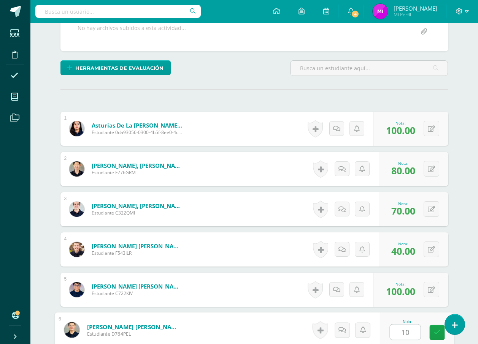
type input "100"
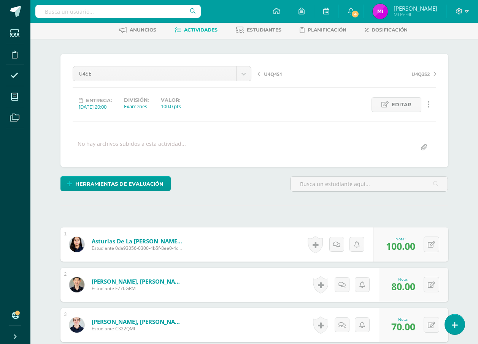
scroll to position [0, 0]
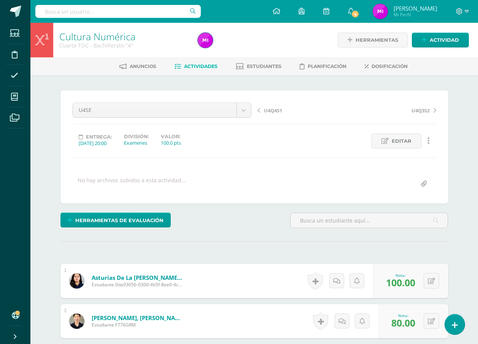
click at [111, 30] on div "Cultura Numérica Cuarto TOC - Bachillerato "A"" at bounding box center [123, 40] width 141 height 35
click at [108, 37] on link "Cultura Numérica" at bounding box center [97, 36] width 76 height 13
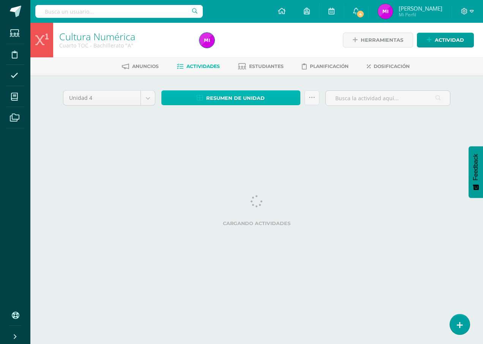
click at [239, 100] on span "Resumen de unidad" at bounding box center [235, 98] width 59 height 14
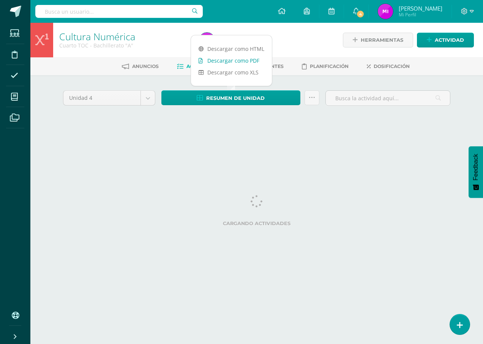
click at [246, 62] on link "Descargar como PDF" at bounding box center [231, 61] width 81 height 12
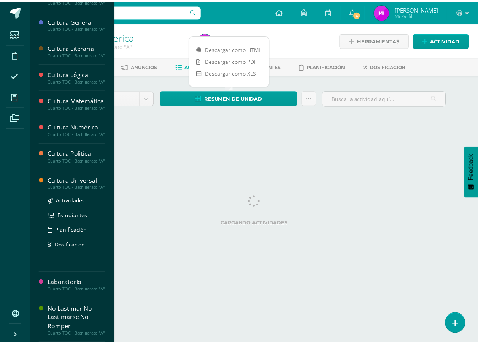
scroll to position [279, 0]
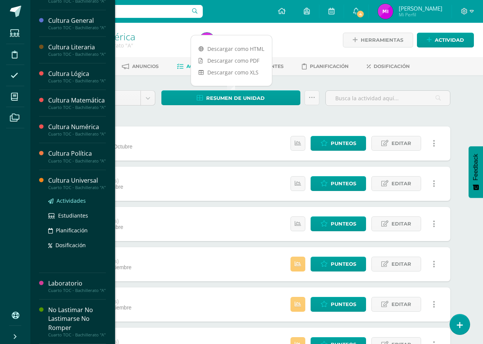
click at [79, 197] on span "Actividades" at bounding box center [71, 200] width 29 height 7
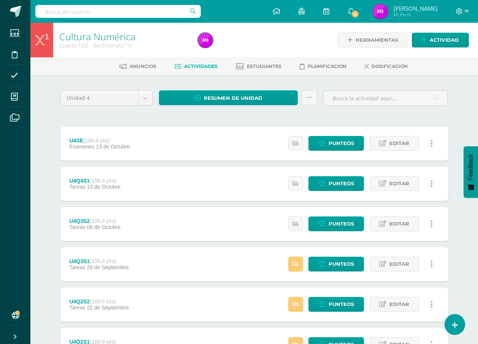
scroll to position [202, 0]
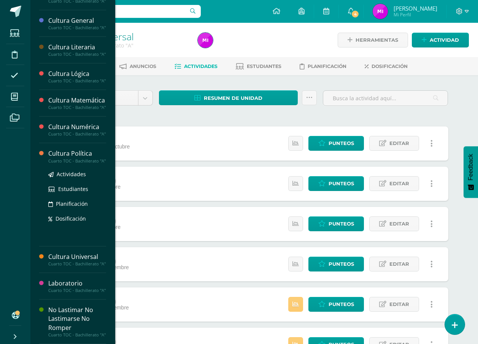
scroll to position [270, 0]
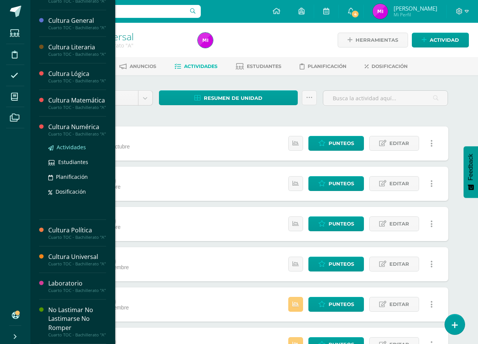
click at [80, 144] on span "Actividades" at bounding box center [71, 147] width 29 height 7
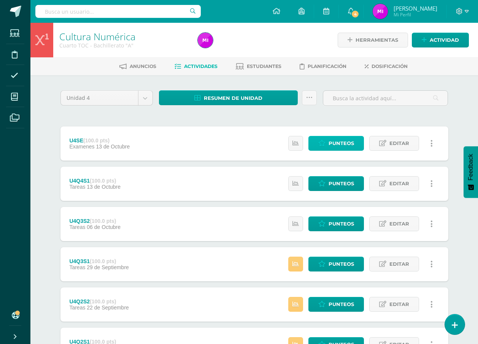
click at [334, 145] on span "Punteos" at bounding box center [340, 143] width 25 height 14
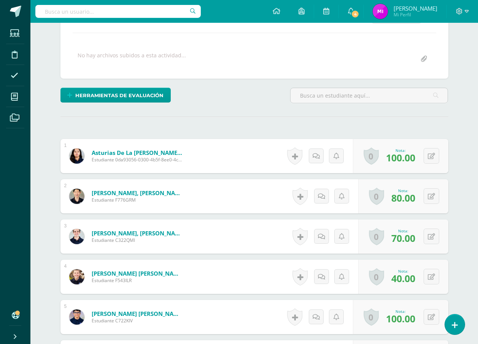
scroll to position [213, 0]
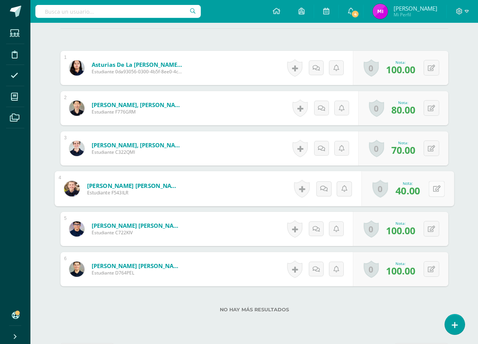
click at [436, 191] on button at bounding box center [436, 189] width 16 height 16
type input "70"
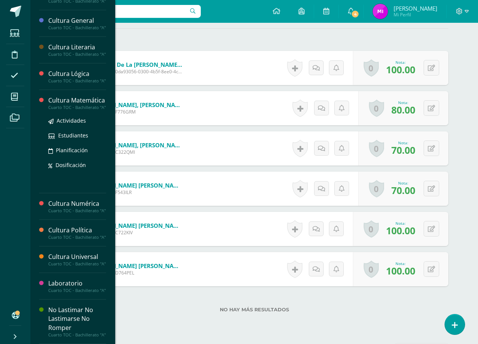
scroll to position [203, 0]
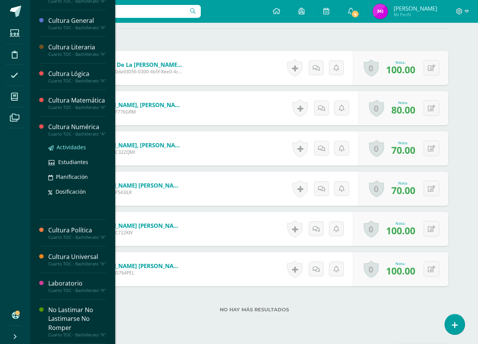
click at [81, 151] on span "Actividades" at bounding box center [71, 147] width 29 height 7
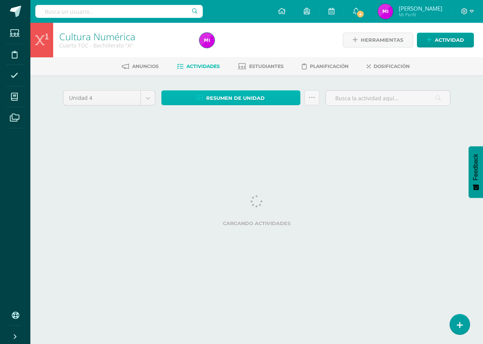
click at [199, 95] on icon at bounding box center [200, 98] width 6 height 6
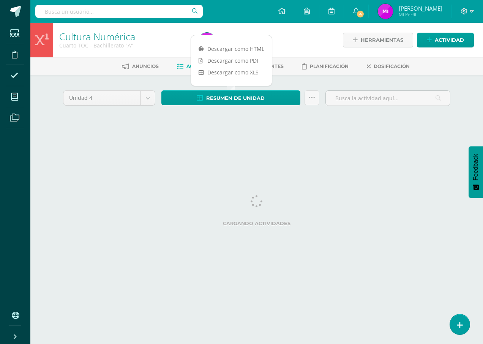
click at [225, 57] on div at bounding box center [268, 40] width 143 height 35
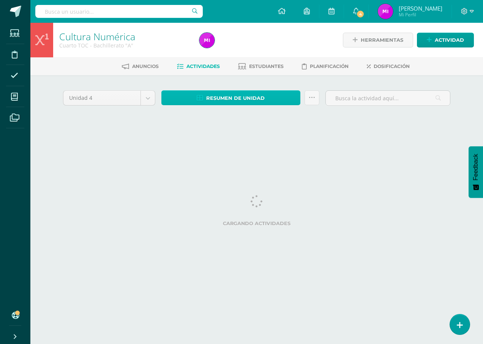
click at [241, 99] on span "Resumen de unidad" at bounding box center [235, 98] width 59 height 14
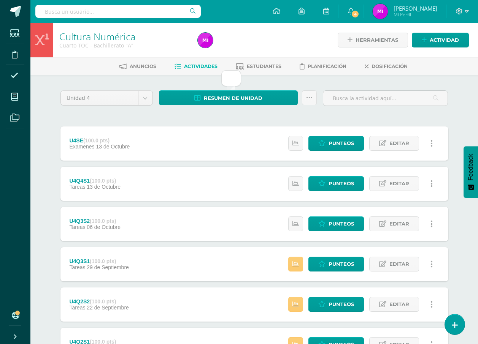
click at [233, 106] on div "Resumen de unidad Subir actividades en masa Enviar punteos a revision Historial…" at bounding box center [238, 101] width 164 height 22
click at [240, 98] on span "Resumen de unidad" at bounding box center [233, 98] width 59 height 14
click at [277, 81] on div "Unidad 4 Unidad 1 Unidad 2 Unidad 3 Unidad 4 Resumen de unidad Subir actividade…" at bounding box center [254, 284] width 418 height 418
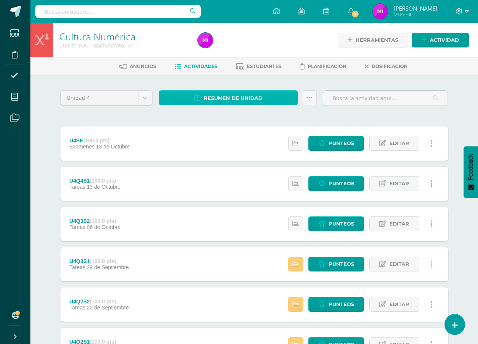
click at [242, 99] on span "Resumen de unidad" at bounding box center [233, 98] width 59 height 14
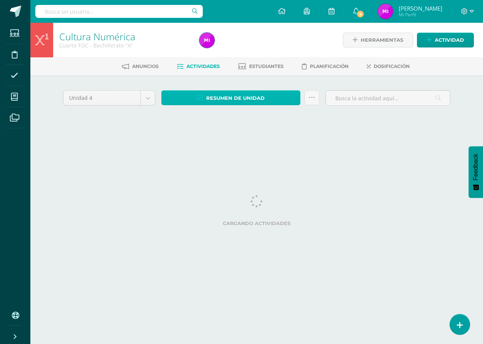
click at [249, 98] on span "Resumen de unidad" at bounding box center [235, 98] width 59 height 14
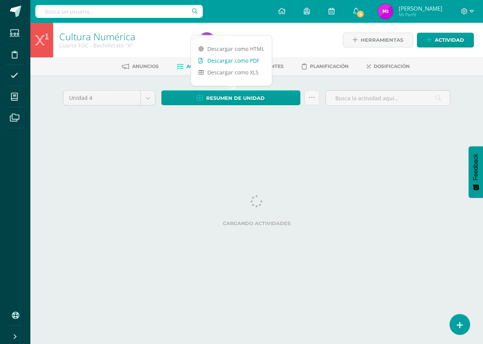
click at [233, 62] on link "Descargar como PDF" at bounding box center [231, 61] width 81 height 12
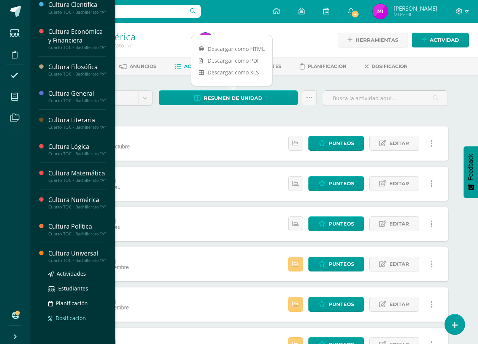
scroll to position [279, 0]
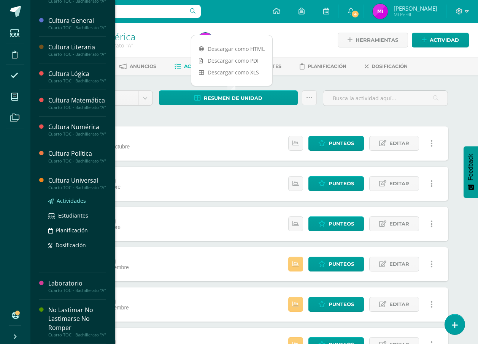
click at [77, 197] on span "Actividades" at bounding box center [71, 200] width 29 height 7
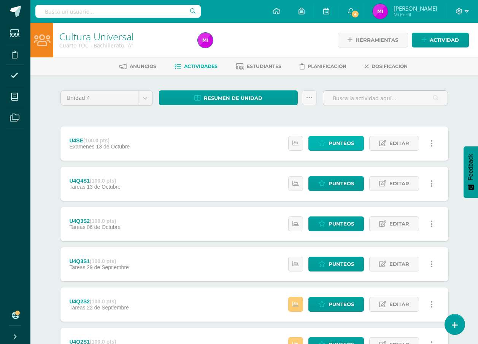
click at [326, 148] on link "Punteos" at bounding box center [335, 143] width 55 height 15
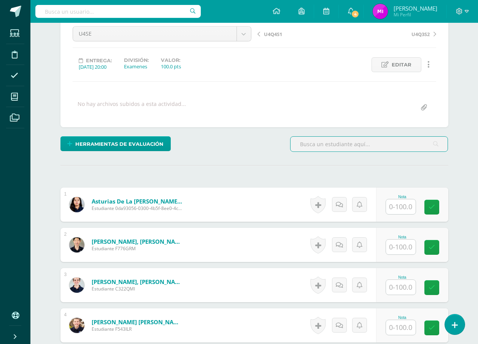
scroll to position [0, 0]
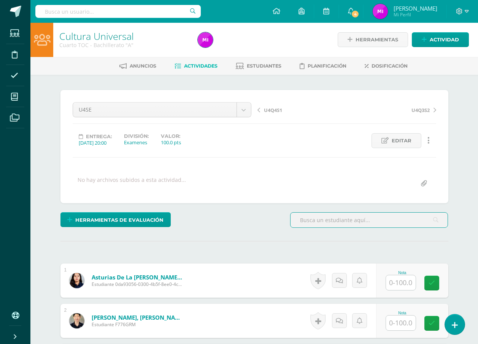
click at [399, 285] on input "text" at bounding box center [401, 283] width 30 height 15
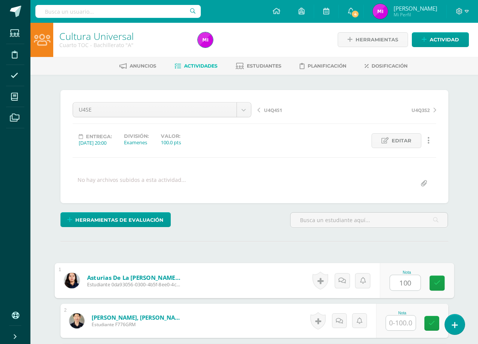
type input "100"
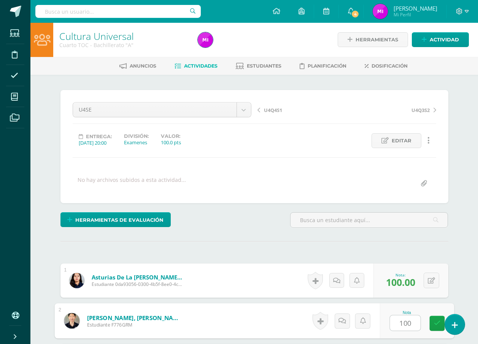
type input "100"
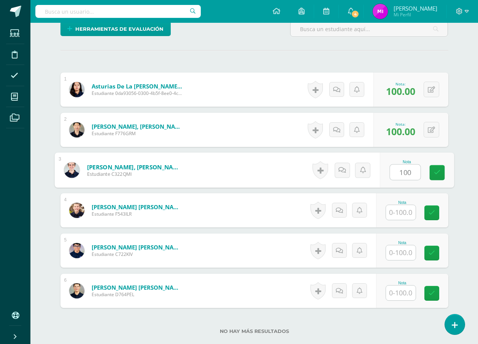
type input "100"
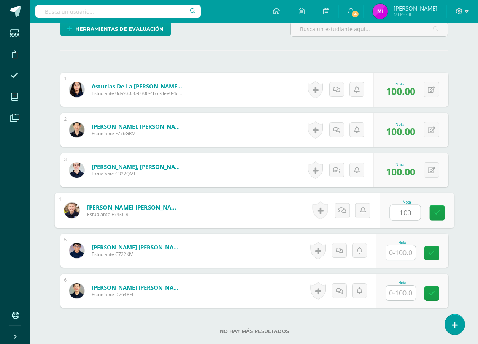
type input "100"
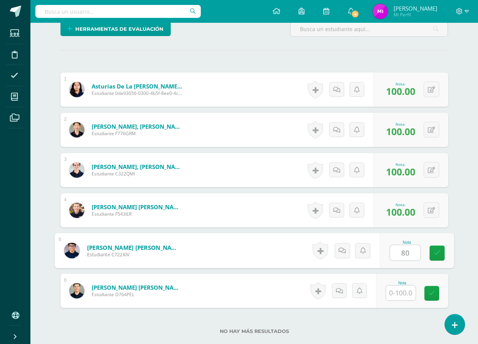
type input "80"
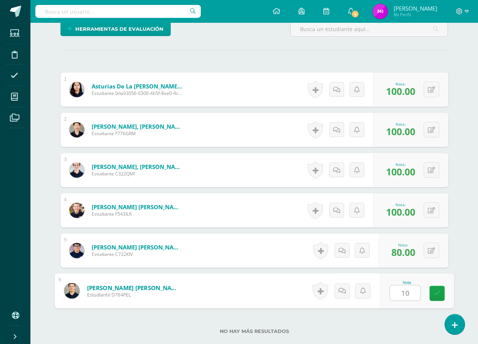
type input "100"
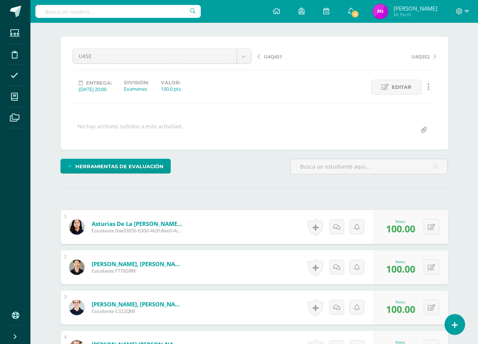
scroll to position [0, 0]
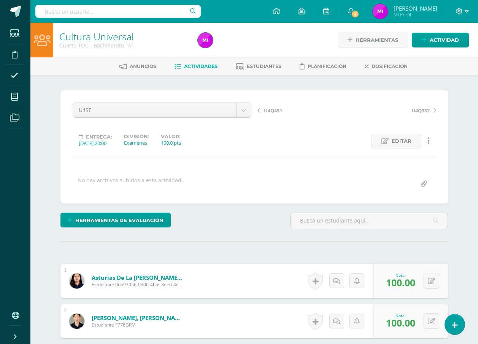
click at [116, 39] on link "Cultura Universal" at bounding box center [96, 36] width 74 height 13
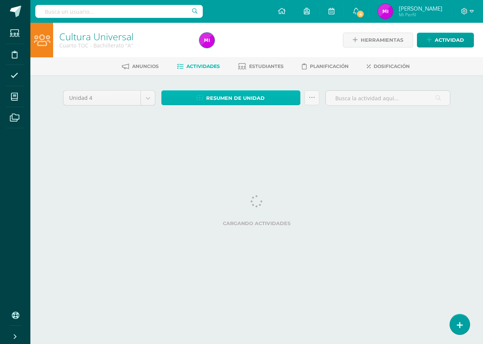
click at [228, 96] on span "Resumen de unidad" at bounding box center [235, 98] width 59 height 14
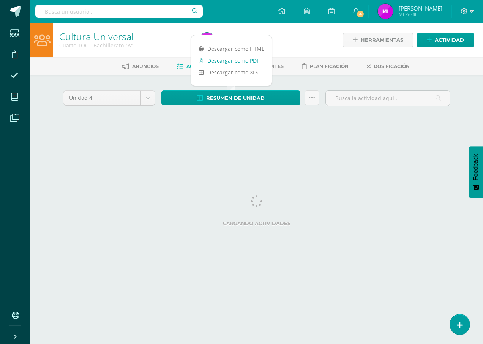
click at [241, 63] on link "Descargar como PDF" at bounding box center [231, 61] width 81 height 12
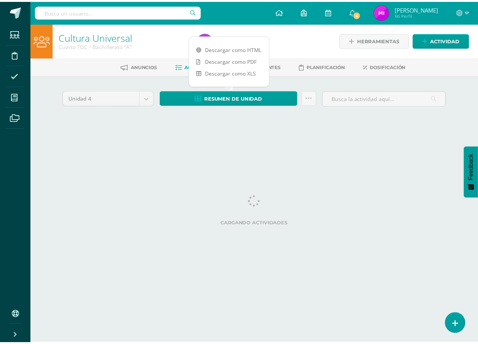
scroll to position [202, 0]
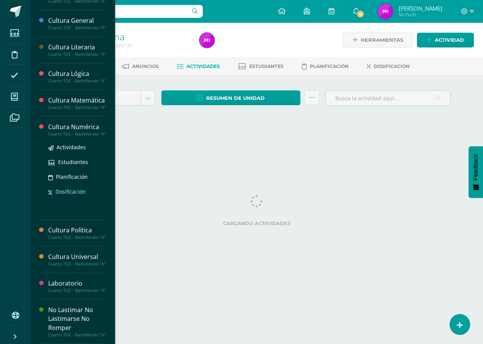
scroll to position [279, 0]
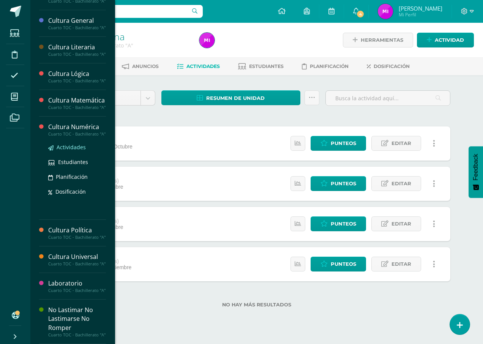
click at [81, 144] on span "Actividades" at bounding box center [71, 147] width 29 height 7
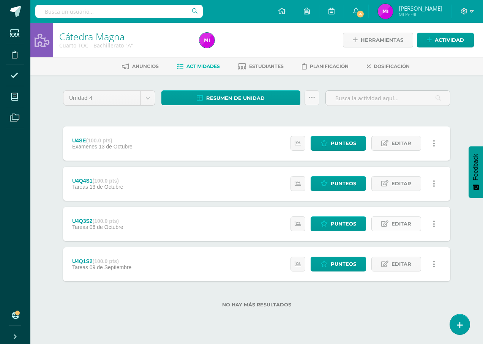
scroll to position [202, 0]
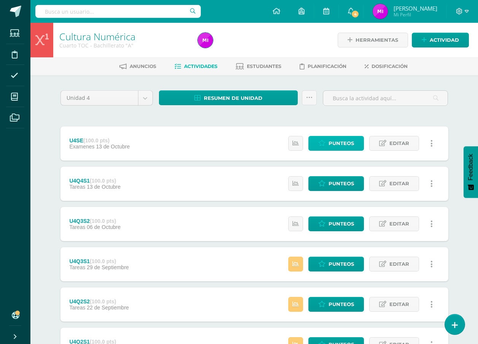
click at [334, 147] on span "Punteos" at bounding box center [340, 143] width 25 height 14
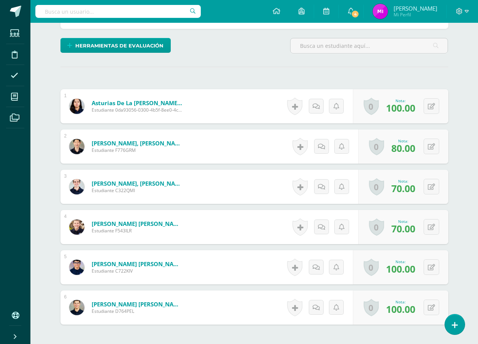
scroll to position [175, 0]
click at [433, 188] on icon at bounding box center [431, 187] width 7 height 6
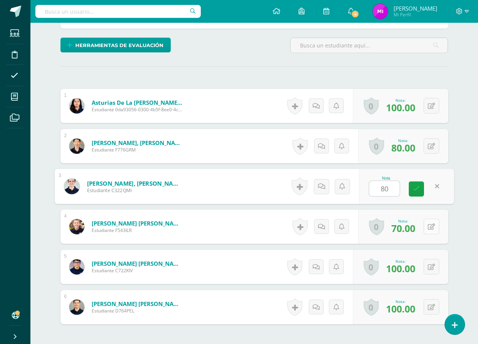
type input "80"
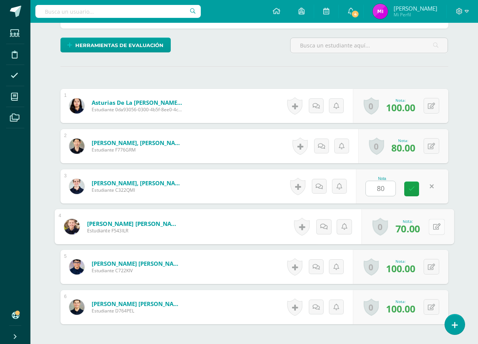
click at [433, 226] on icon at bounding box center [437, 226] width 8 height 6
type input "80"
click at [426, 144] on div "0 [GEOGRAPHIC_DATA] Logros obtenidos Aún no hay logros agregados Nota: 80.00" at bounding box center [403, 146] width 90 height 34
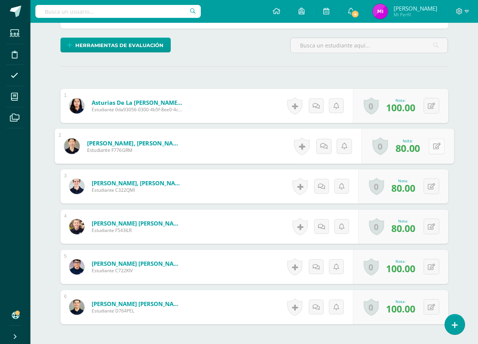
click at [436, 148] on icon at bounding box center [437, 146] width 8 height 6
type input "90"
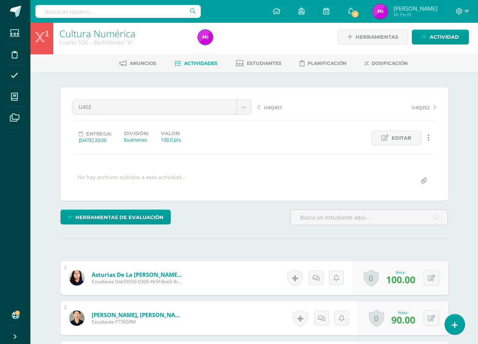
scroll to position [0, 0]
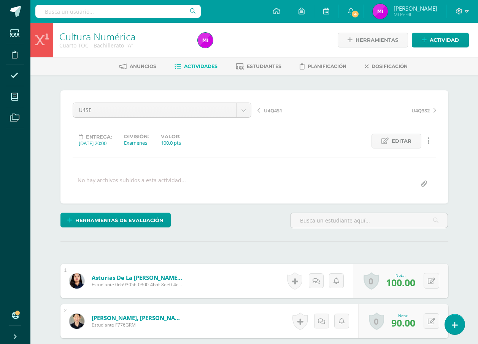
click at [97, 32] on link "Cultura Numérica" at bounding box center [97, 36] width 76 height 13
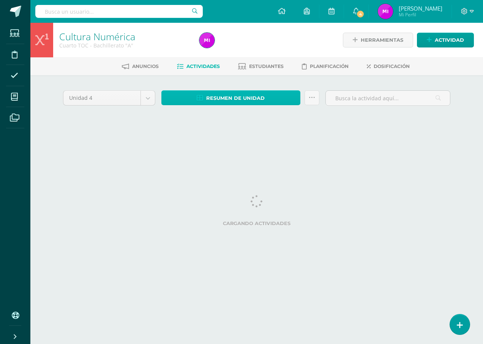
click at [227, 94] on span "Resumen de unidad" at bounding box center [235, 98] width 59 height 14
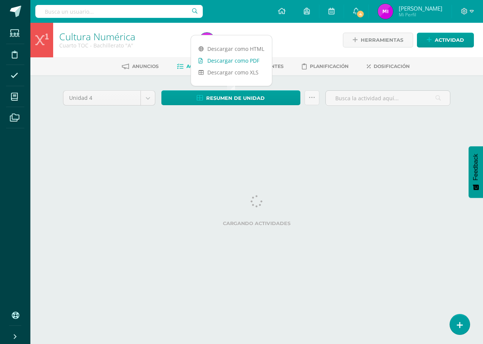
click at [227, 63] on link "Descargar como PDF" at bounding box center [231, 61] width 81 height 12
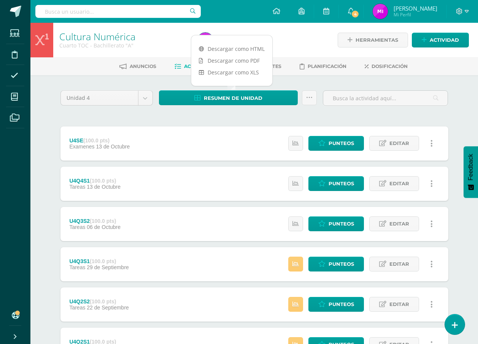
drag, startPoint x: 227, startPoint y: 11, endPoint x: 230, endPoint y: 0, distance: 10.9
click at [227, 10] on div "Configuración Cerrar sesión Miguelito Gabriel Mi Perfil 4 4 Avisos 31 avisos si…" at bounding box center [253, 11] width 447 height 23
